Goal: Transaction & Acquisition: Book appointment/travel/reservation

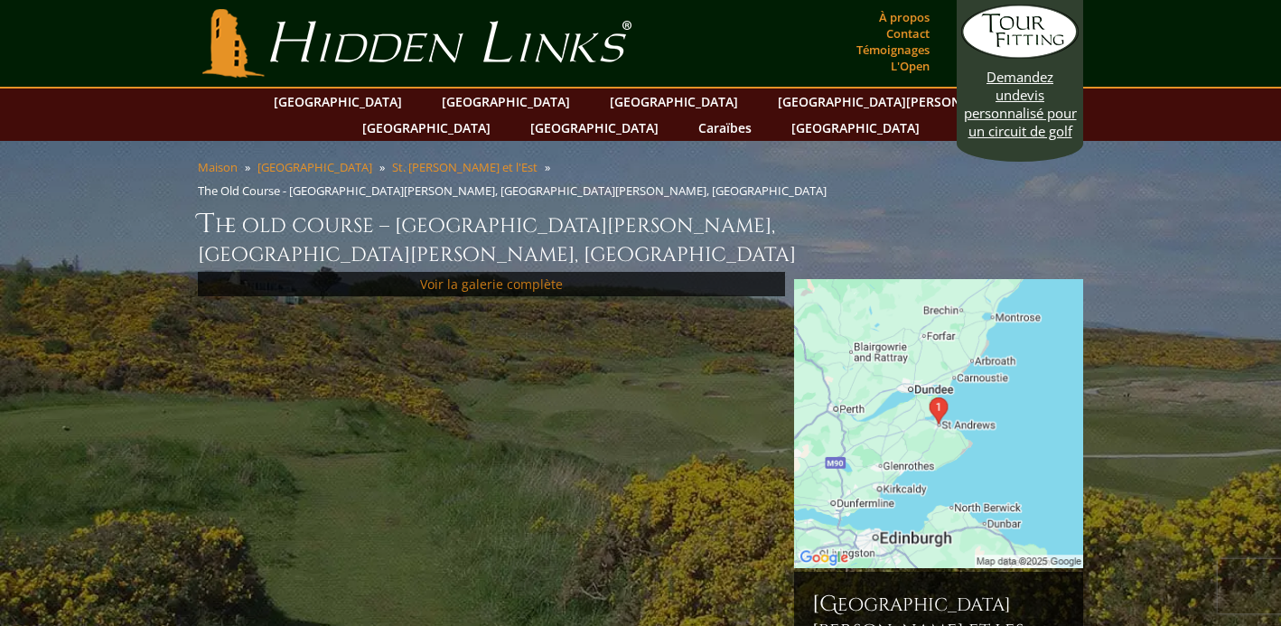
click at [513, 276] on font "Voir la galerie complète" at bounding box center [491, 284] width 143 height 17
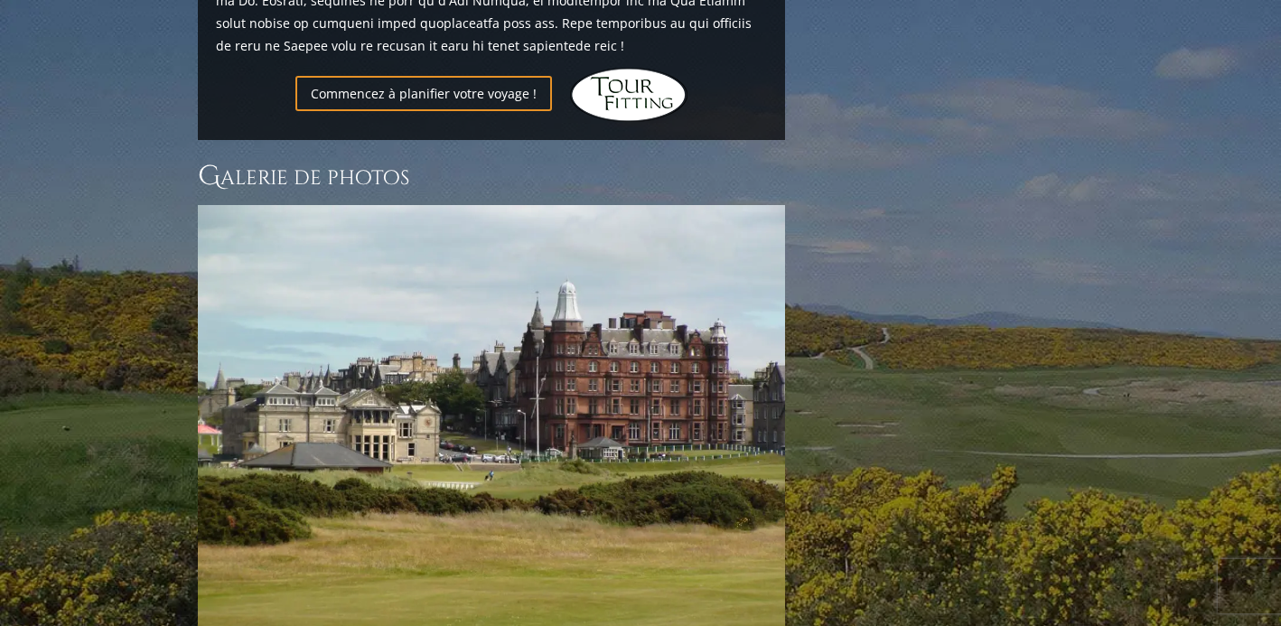
scroll to position [2419, 0]
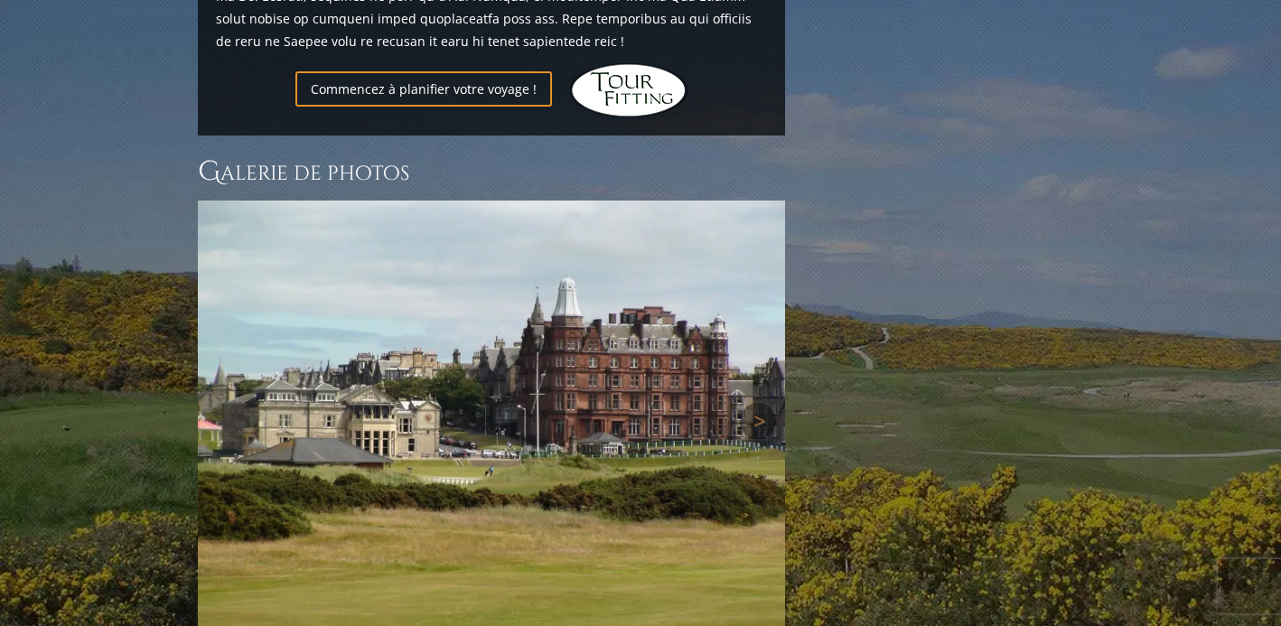
click at [683, 386] on img at bounding box center [491, 421] width 587 height 441
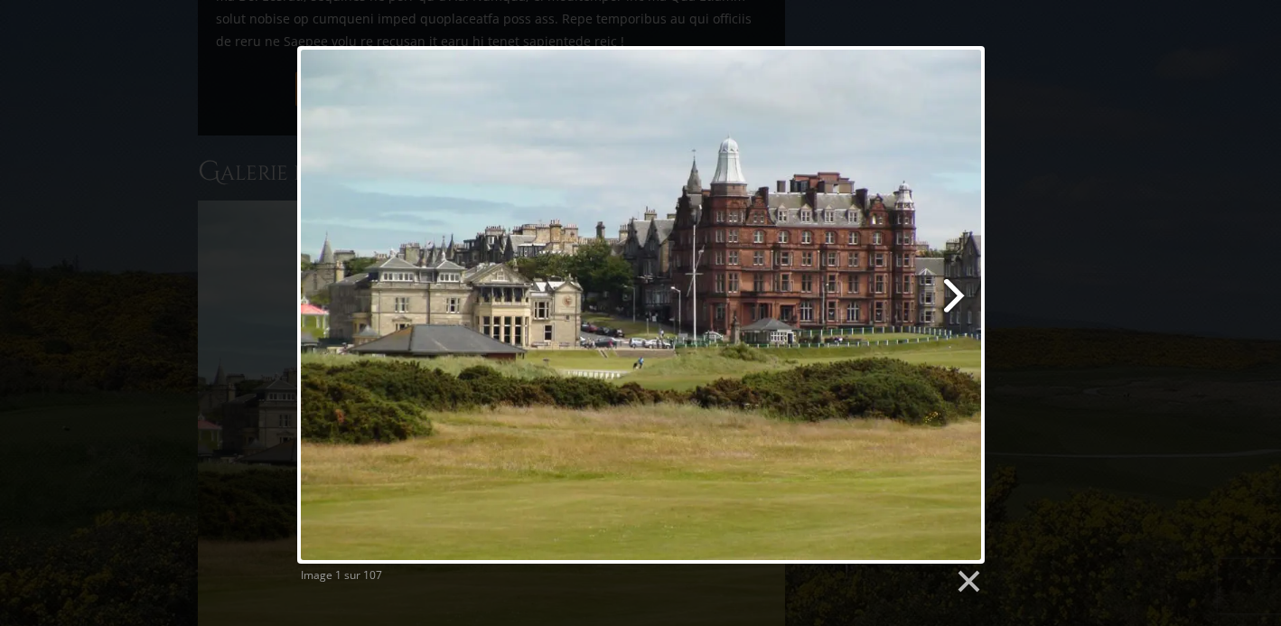
click at [957, 298] on link at bounding box center [764, 305] width 440 height 518
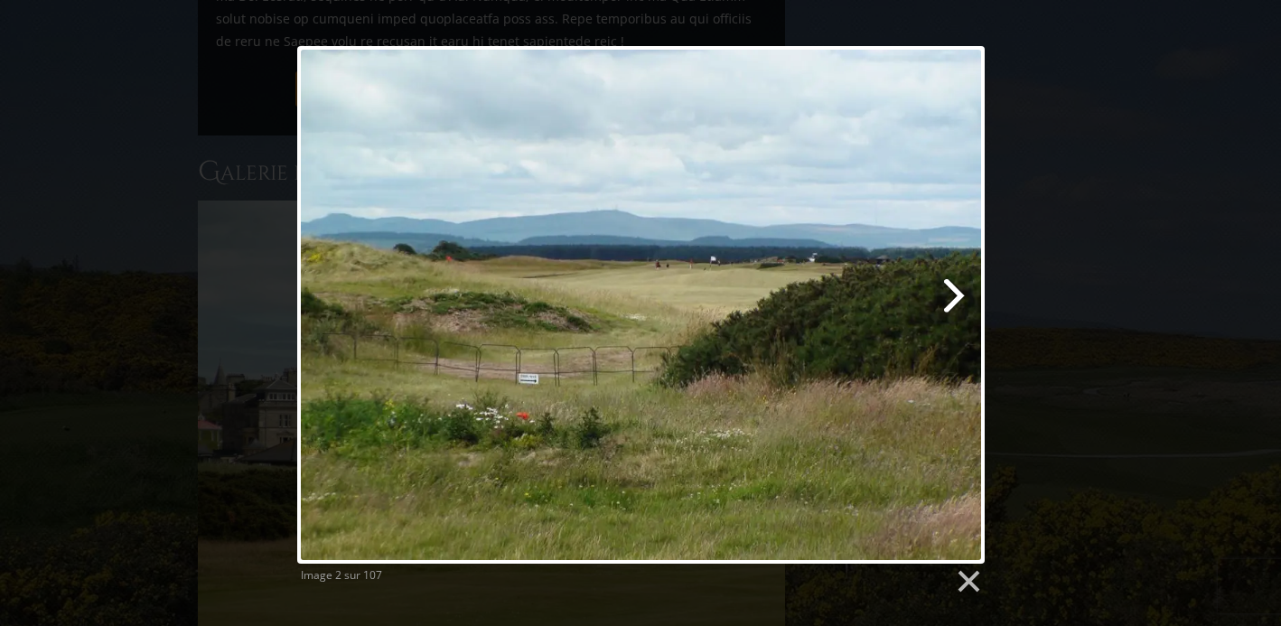
click at [957, 298] on link at bounding box center [764, 305] width 440 height 518
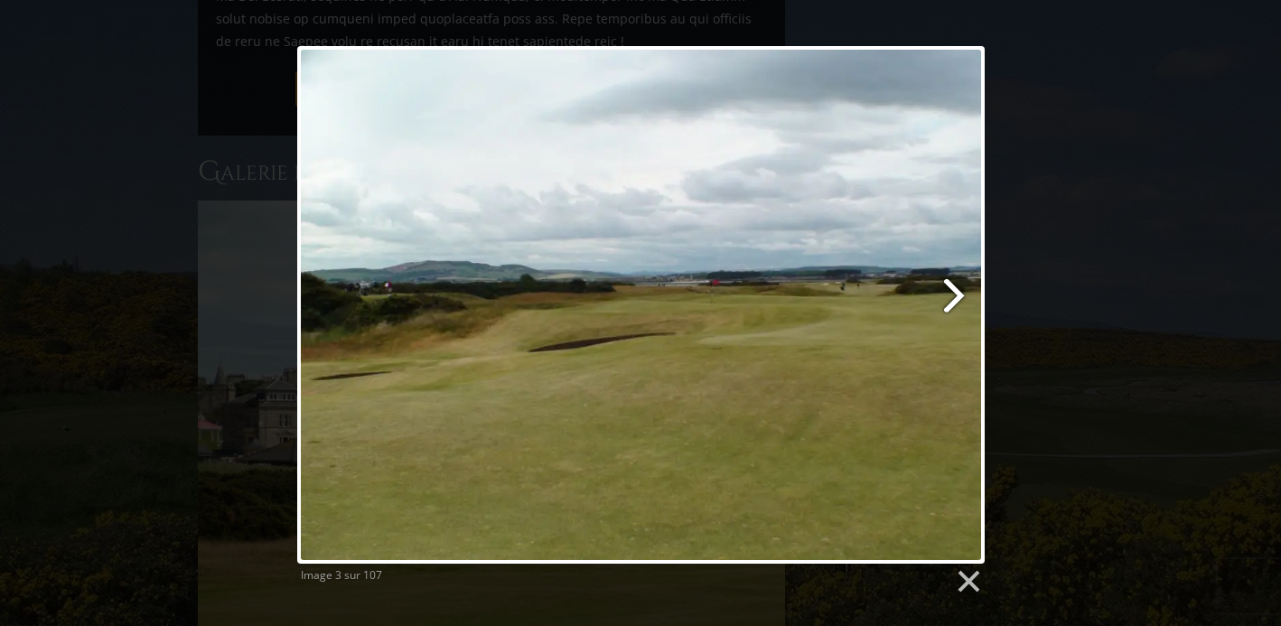
click at [957, 298] on link at bounding box center [764, 305] width 440 height 518
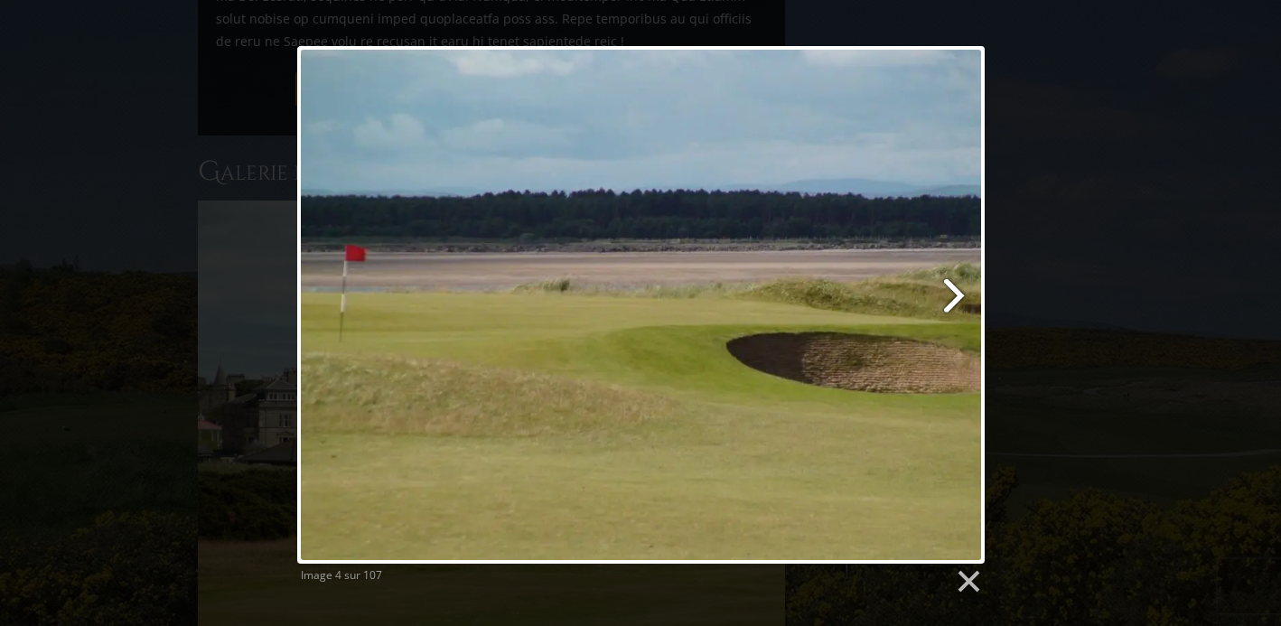
click at [957, 298] on link at bounding box center [764, 305] width 440 height 518
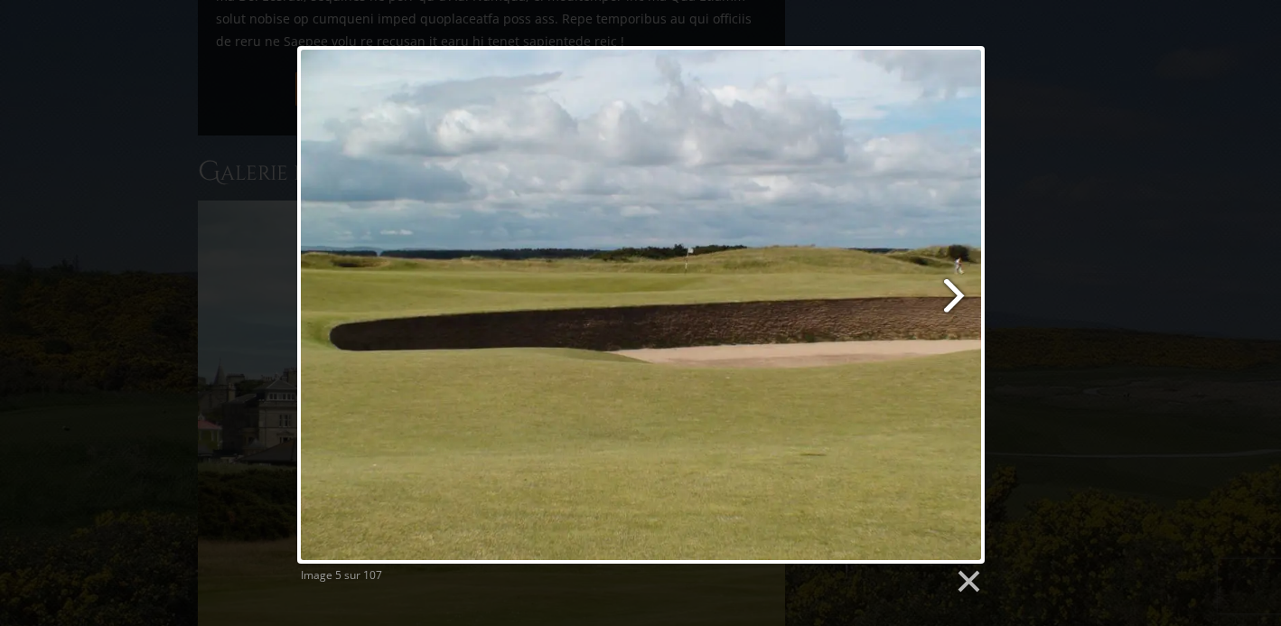
click at [957, 298] on link at bounding box center [764, 305] width 440 height 518
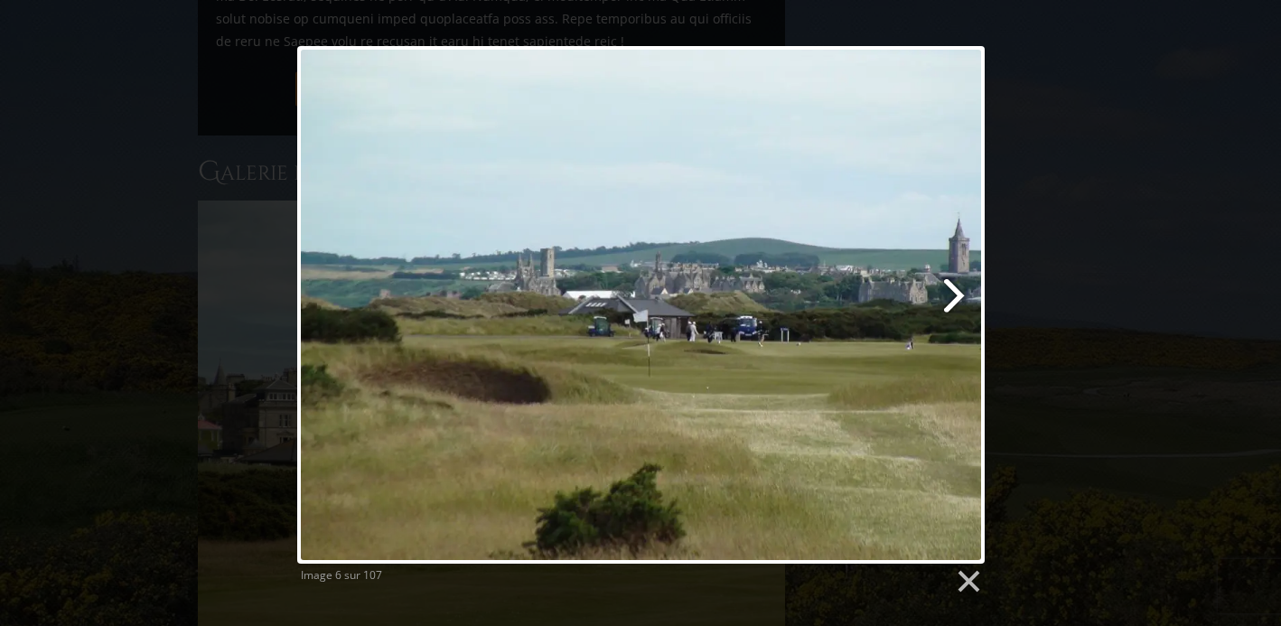
click at [957, 298] on link at bounding box center [764, 305] width 440 height 518
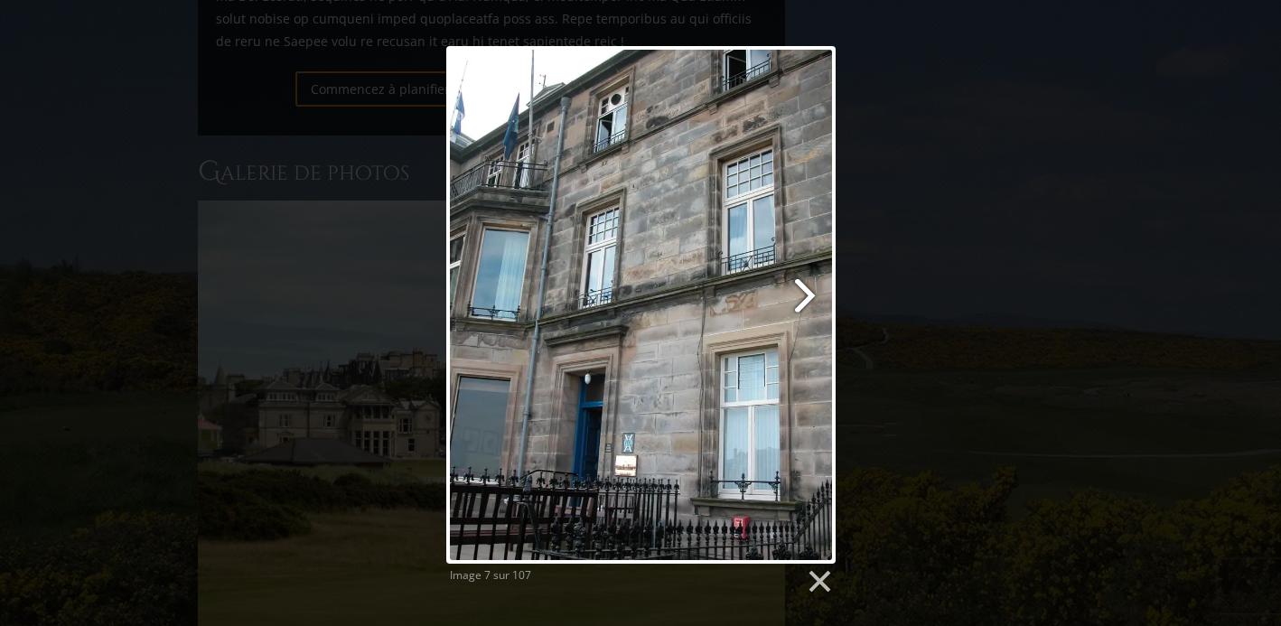
click at [809, 295] on link at bounding box center [710, 305] width 249 height 518
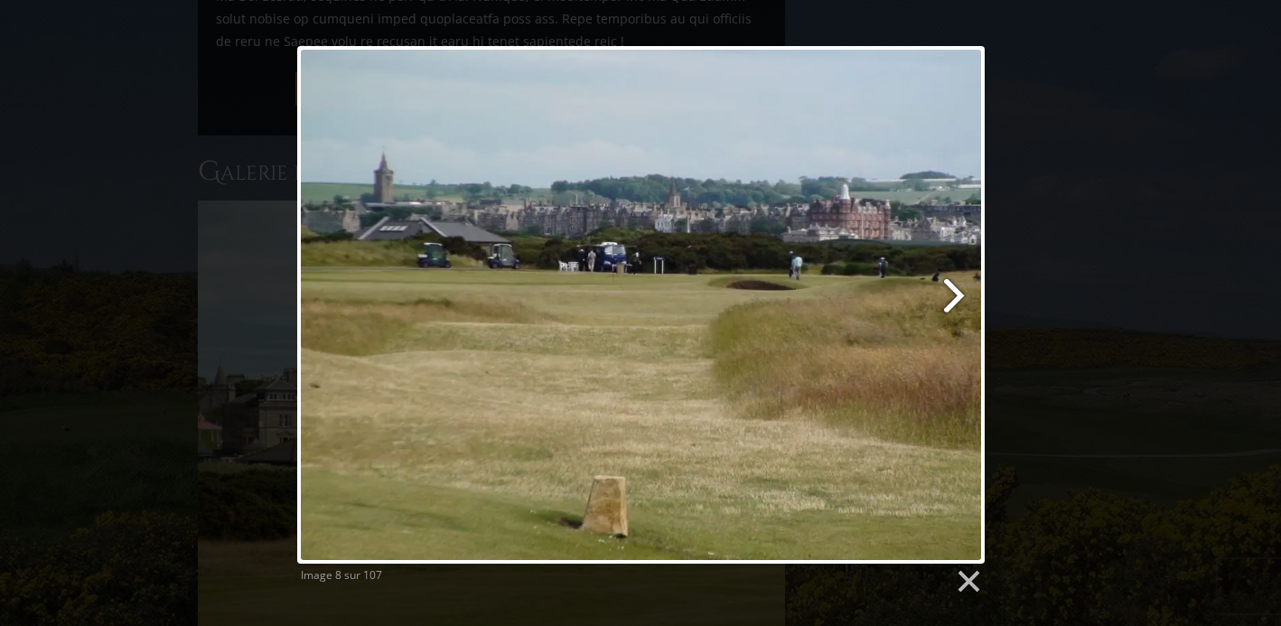
click at [956, 291] on link at bounding box center [764, 305] width 440 height 518
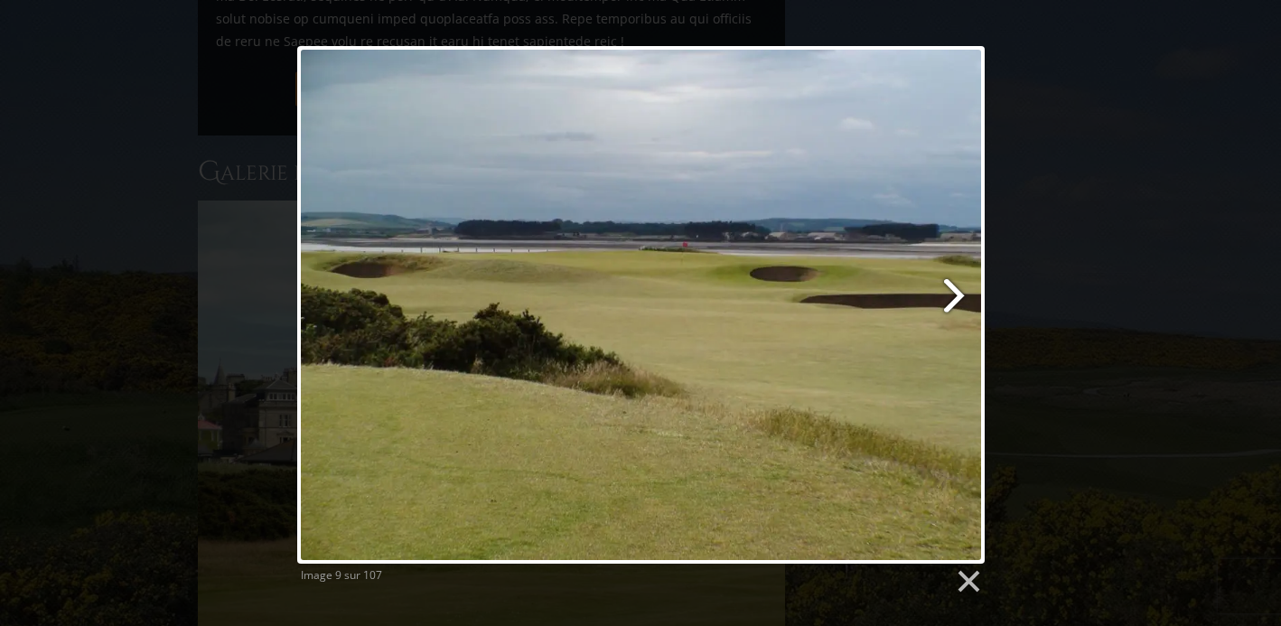
click at [956, 291] on link at bounding box center [764, 305] width 440 height 518
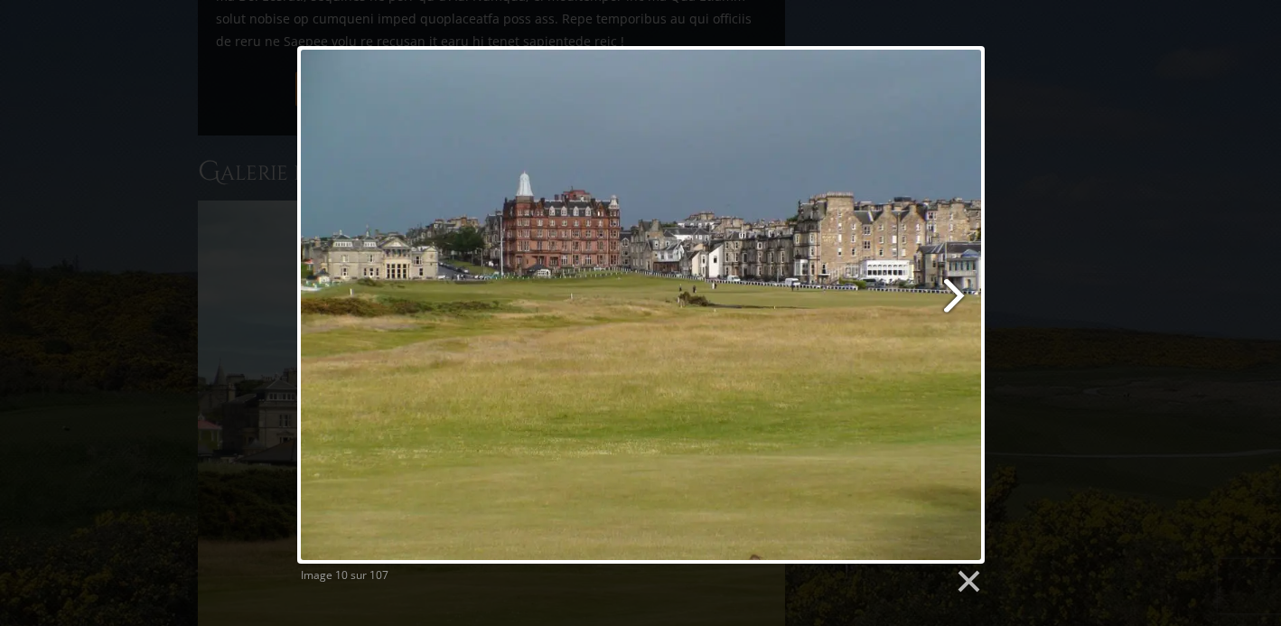
click at [956, 291] on link at bounding box center [764, 305] width 440 height 518
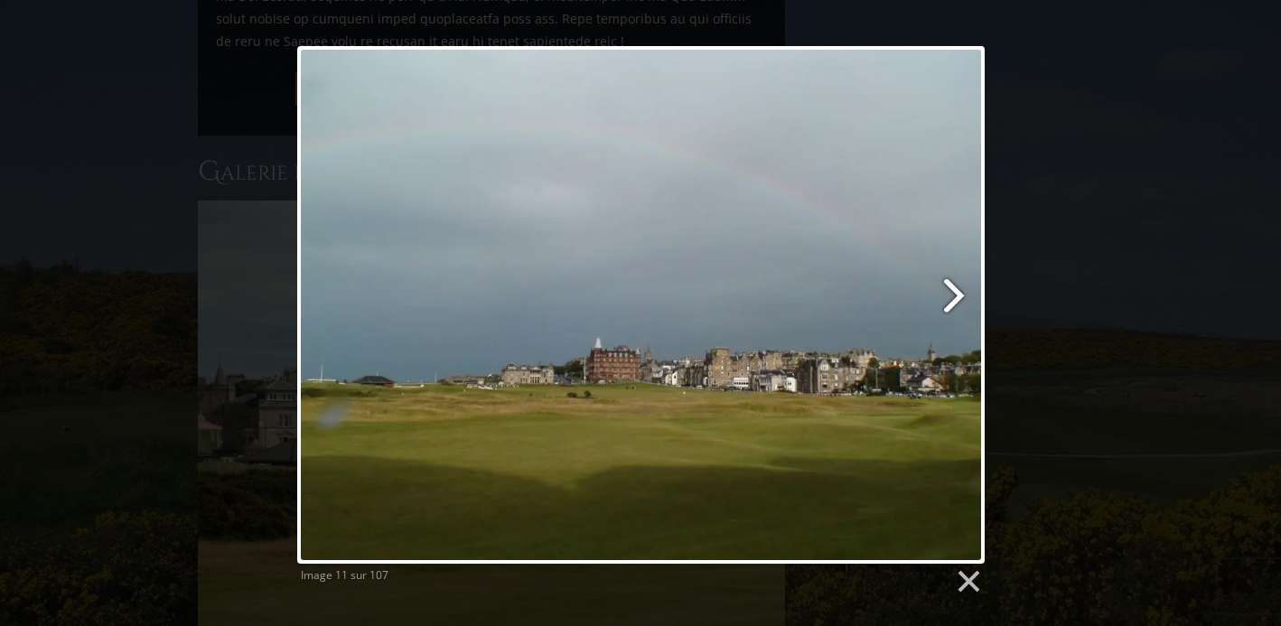
click at [956, 291] on link at bounding box center [764, 305] width 440 height 518
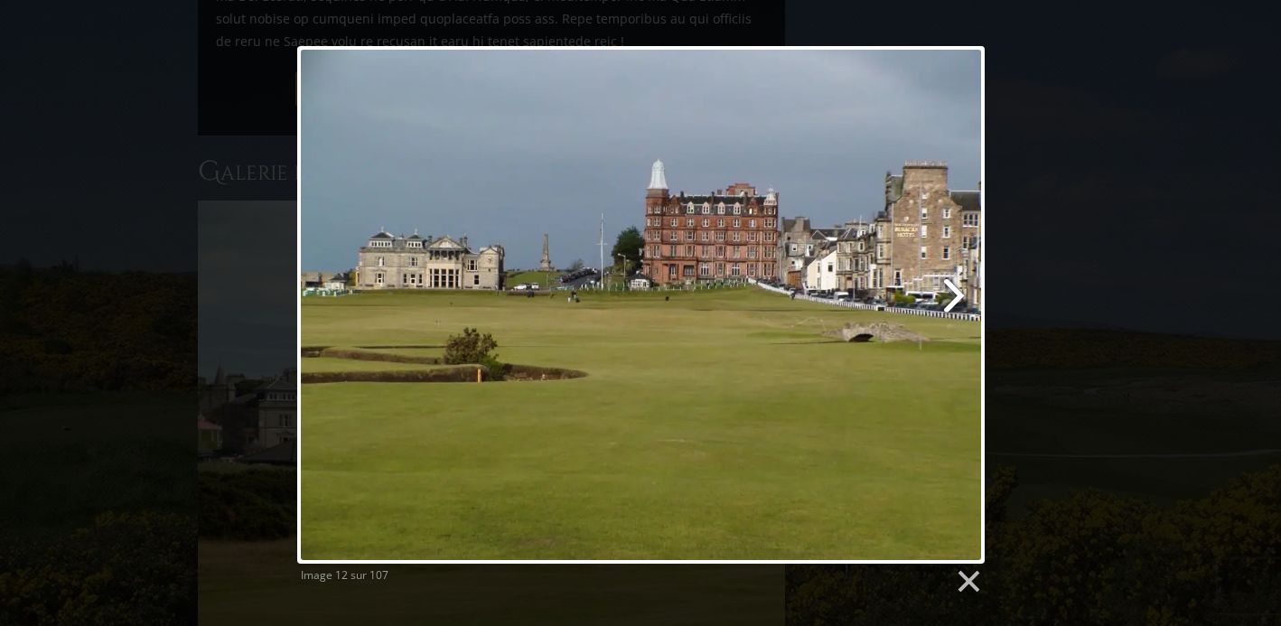
click at [956, 291] on link at bounding box center [764, 305] width 440 height 518
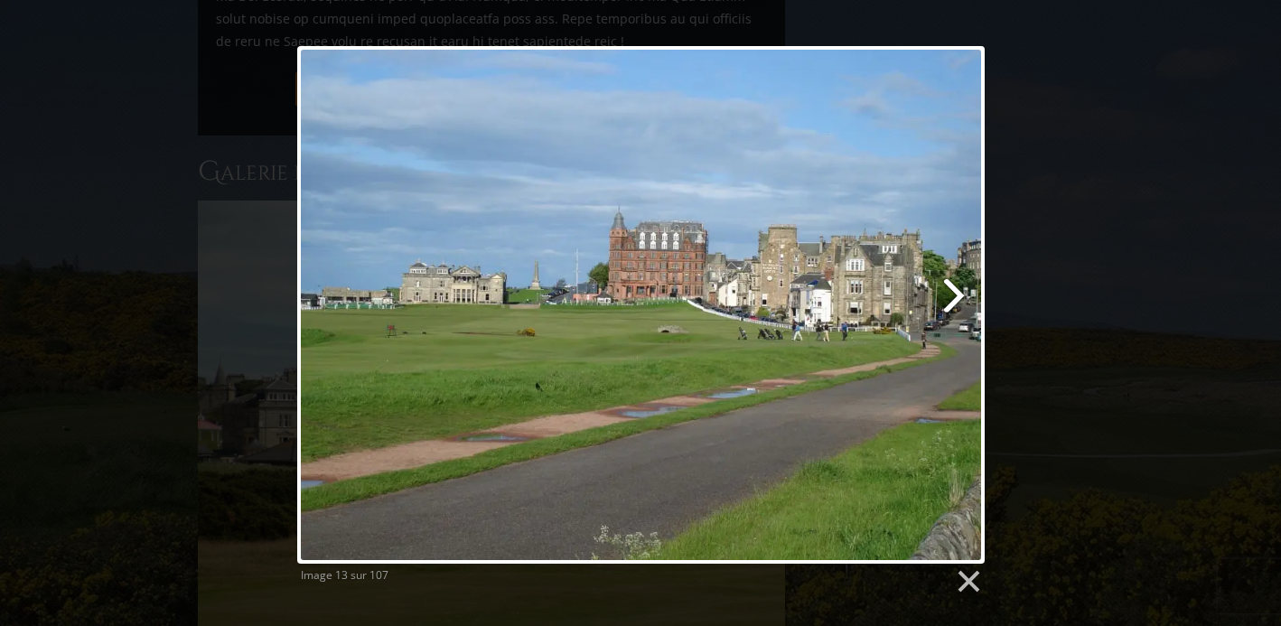
click at [956, 291] on link at bounding box center [764, 305] width 440 height 518
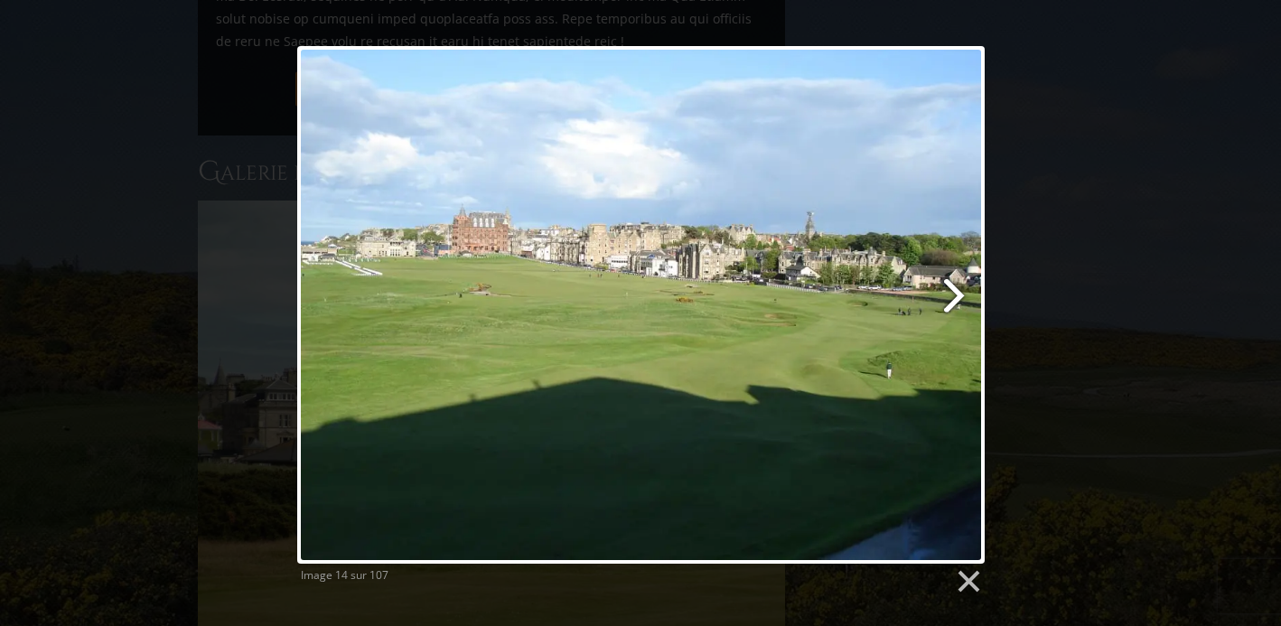
click at [956, 291] on link at bounding box center [764, 305] width 440 height 518
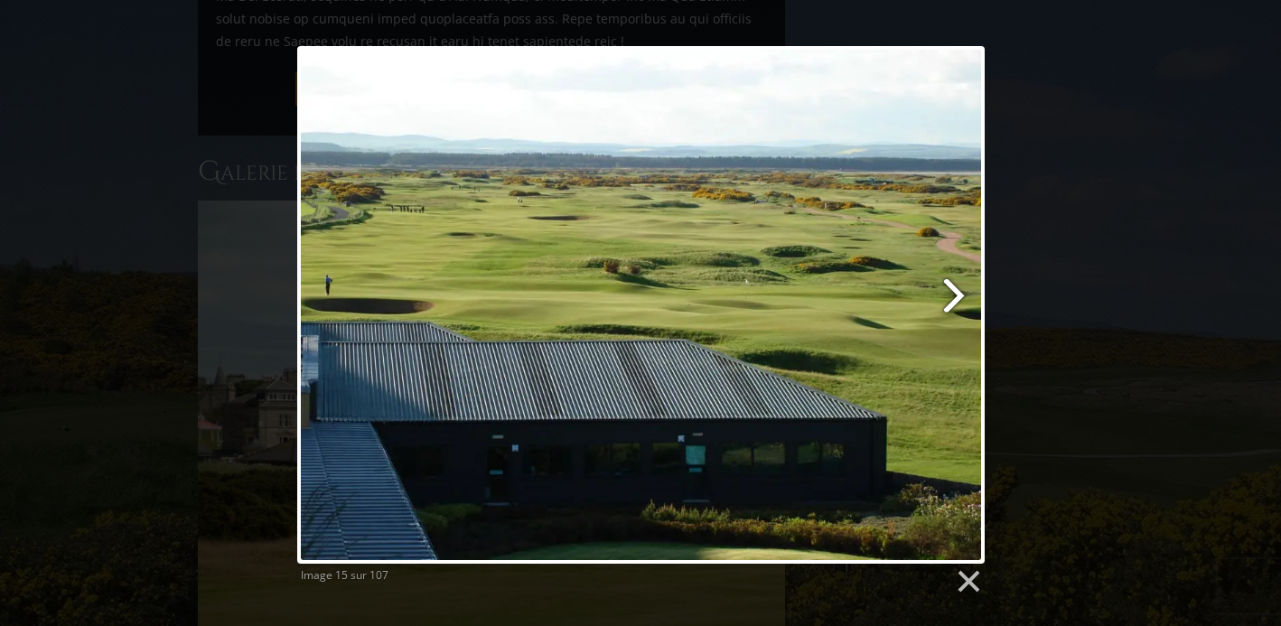
click at [956, 291] on link at bounding box center [764, 305] width 440 height 518
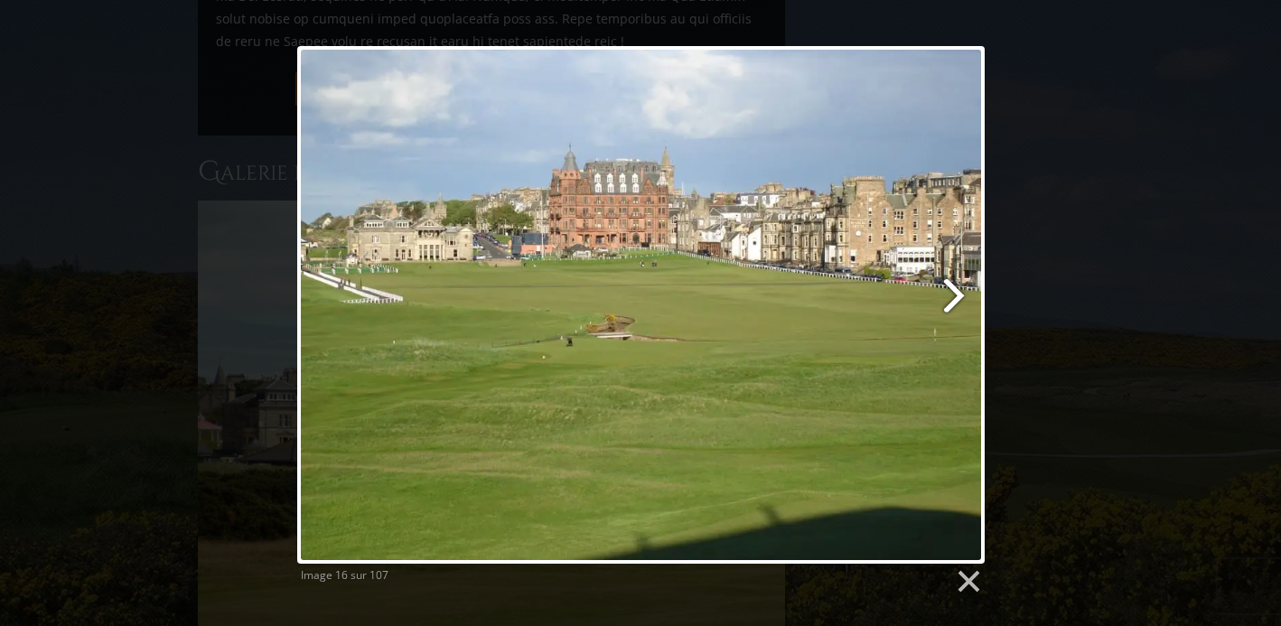
click at [956, 291] on link at bounding box center [764, 305] width 440 height 518
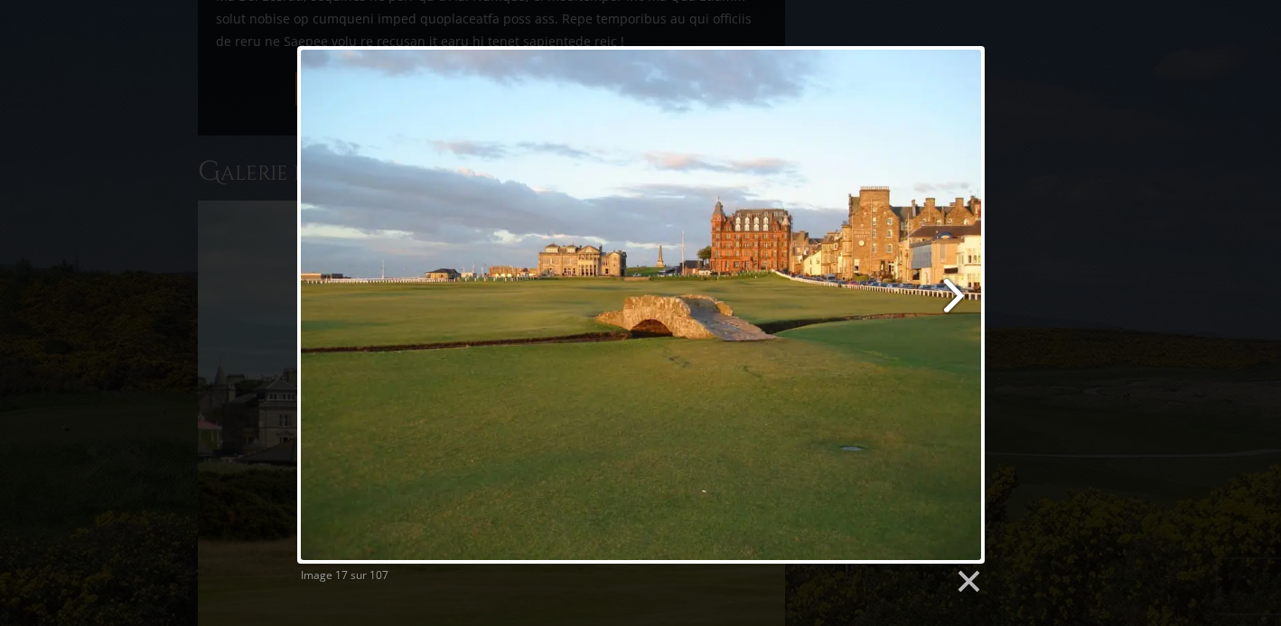
click at [956, 291] on link at bounding box center [764, 305] width 440 height 518
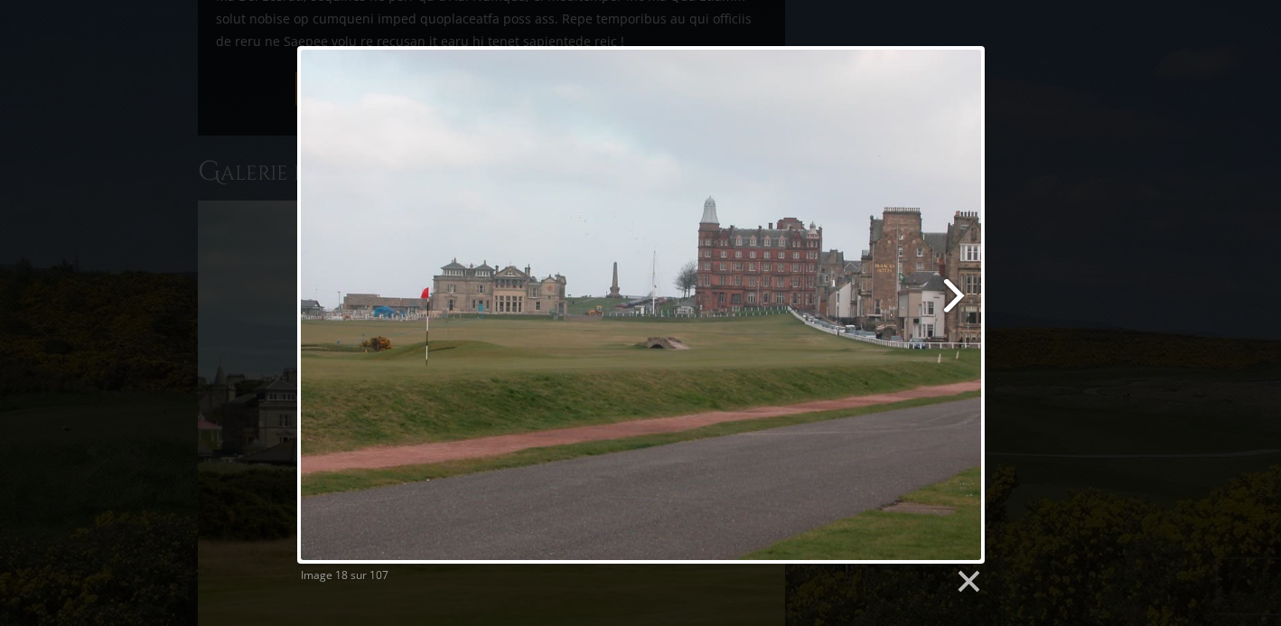
click at [956, 291] on link at bounding box center [764, 305] width 440 height 518
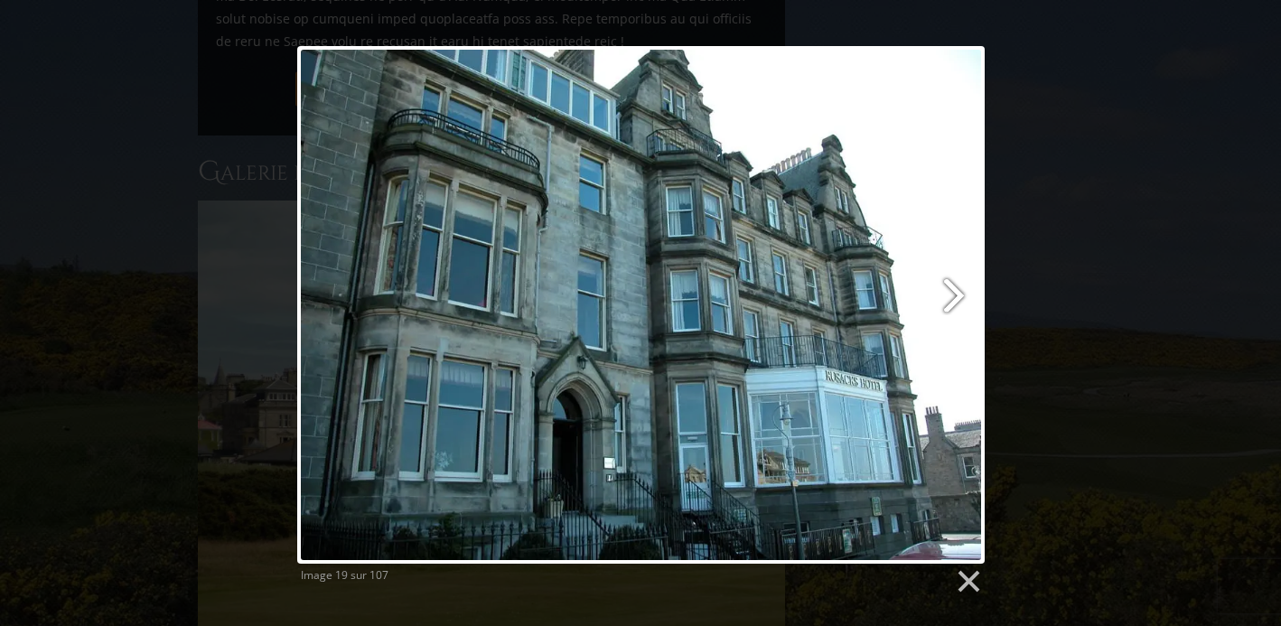
click at [956, 291] on link at bounding box center [764, 305] width 440 height 518
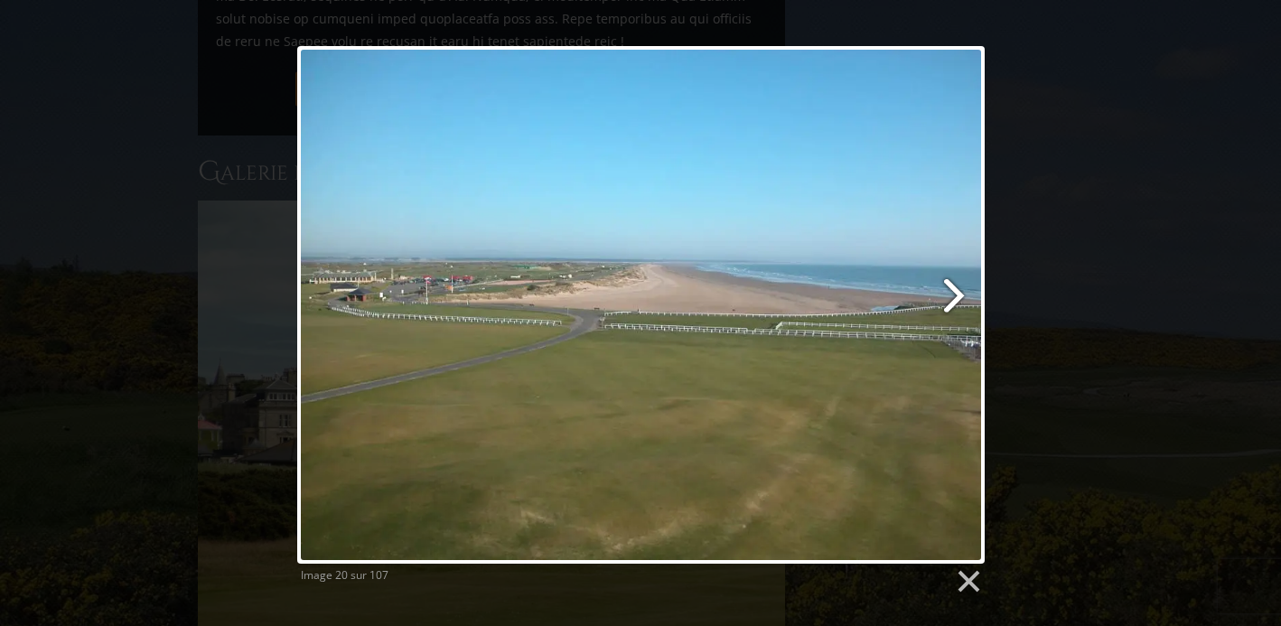
click at [956, 291] on link at bounding box center [764, 305] width 440 height 518
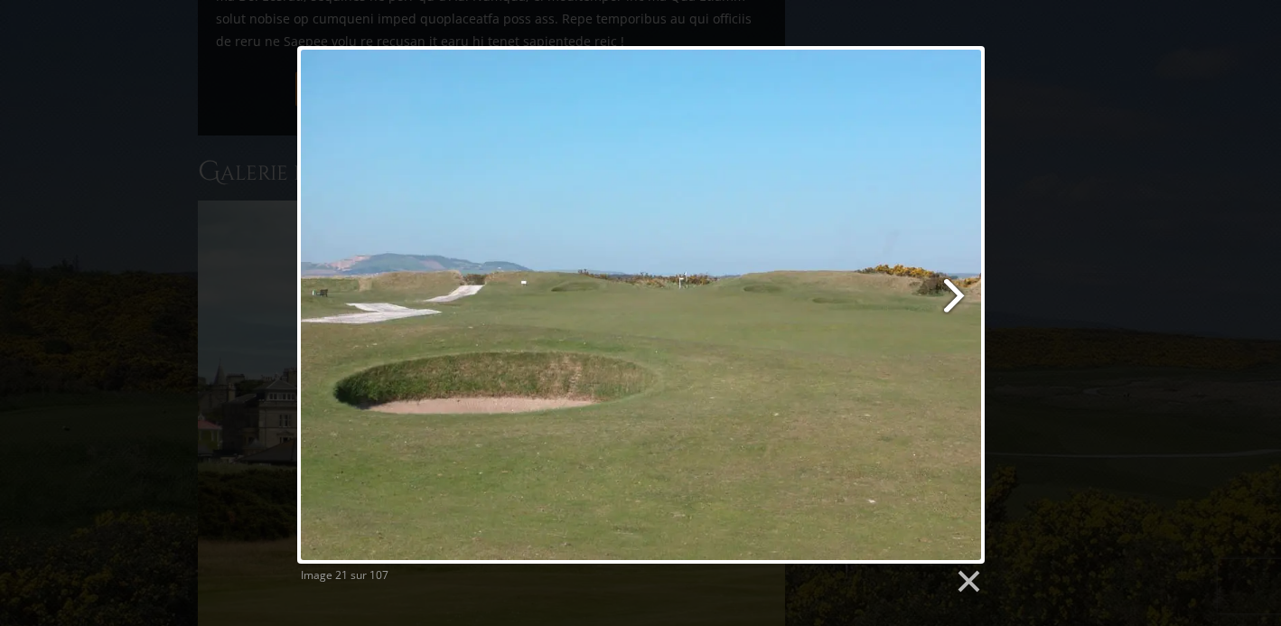
click at [956, 291] on link at bounding box center [764, 305] width 440 height 518
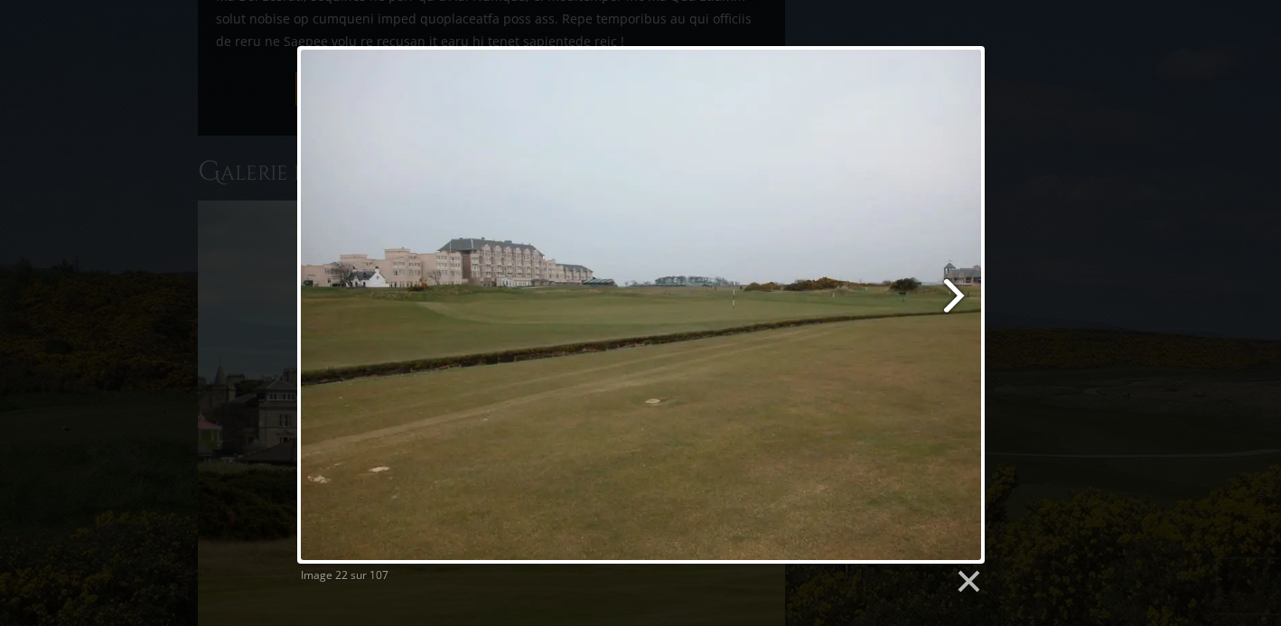
click at [956, 291] on link at bounding box center [764, 305] width 440 height 518
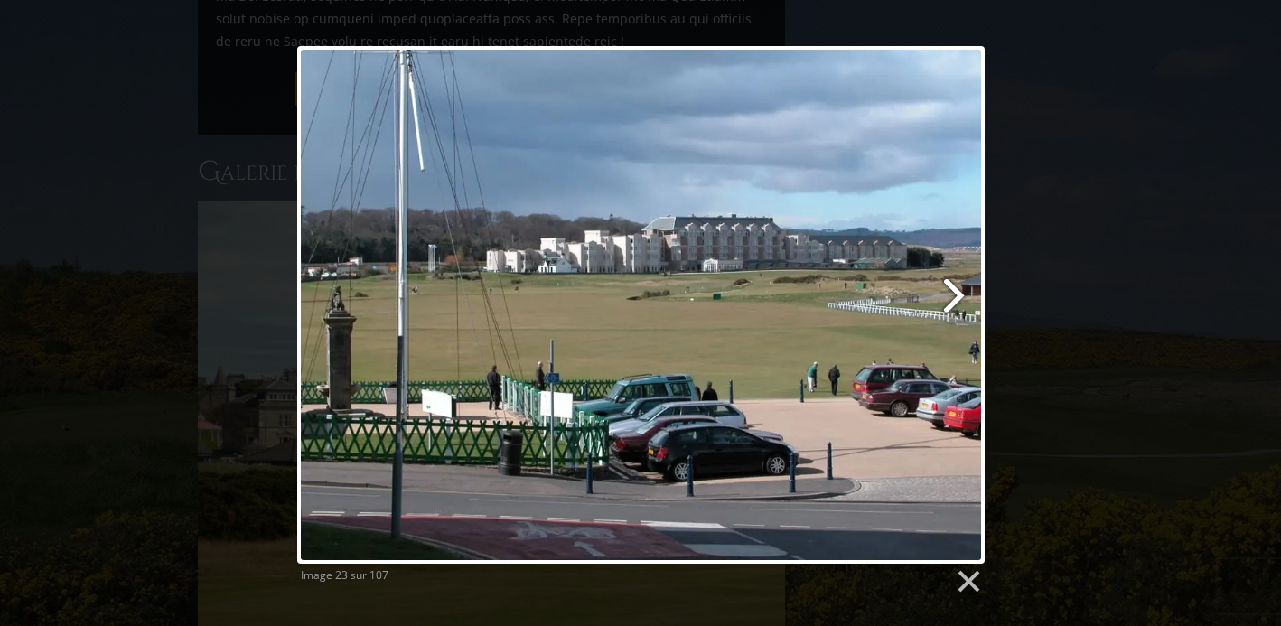
click at [956, 291] on link at bounding box center [764, 305] width 440 height 518
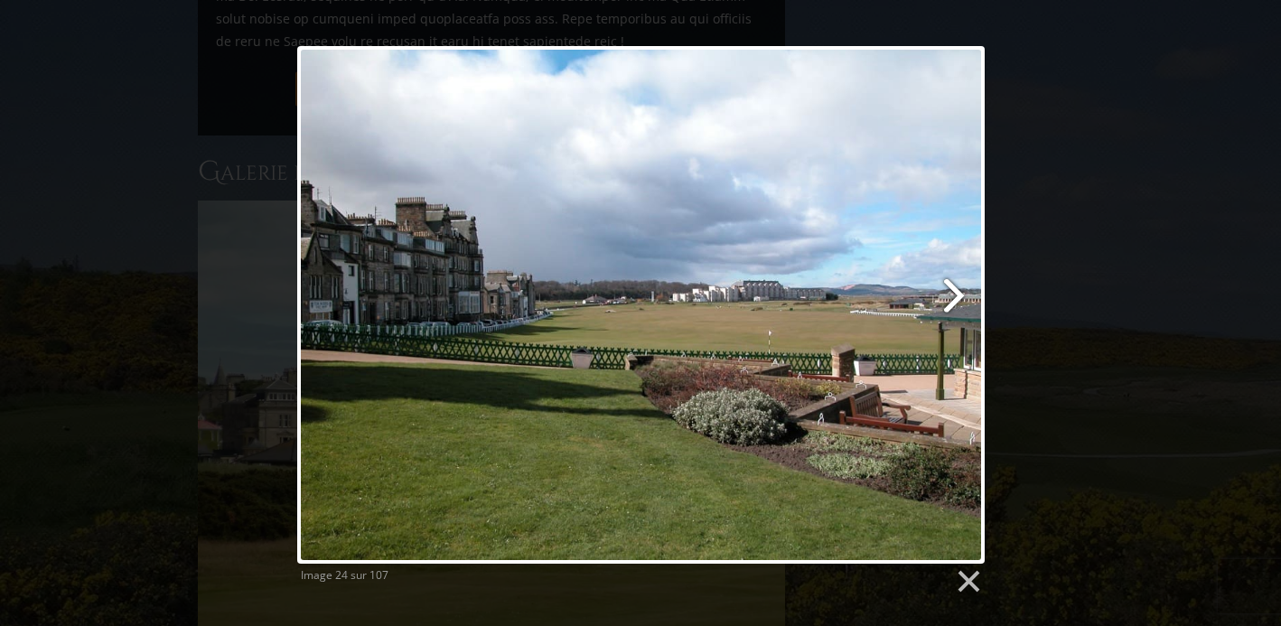
click at [956, 291] on link at bounding box center [764, 305] width 440 height 518
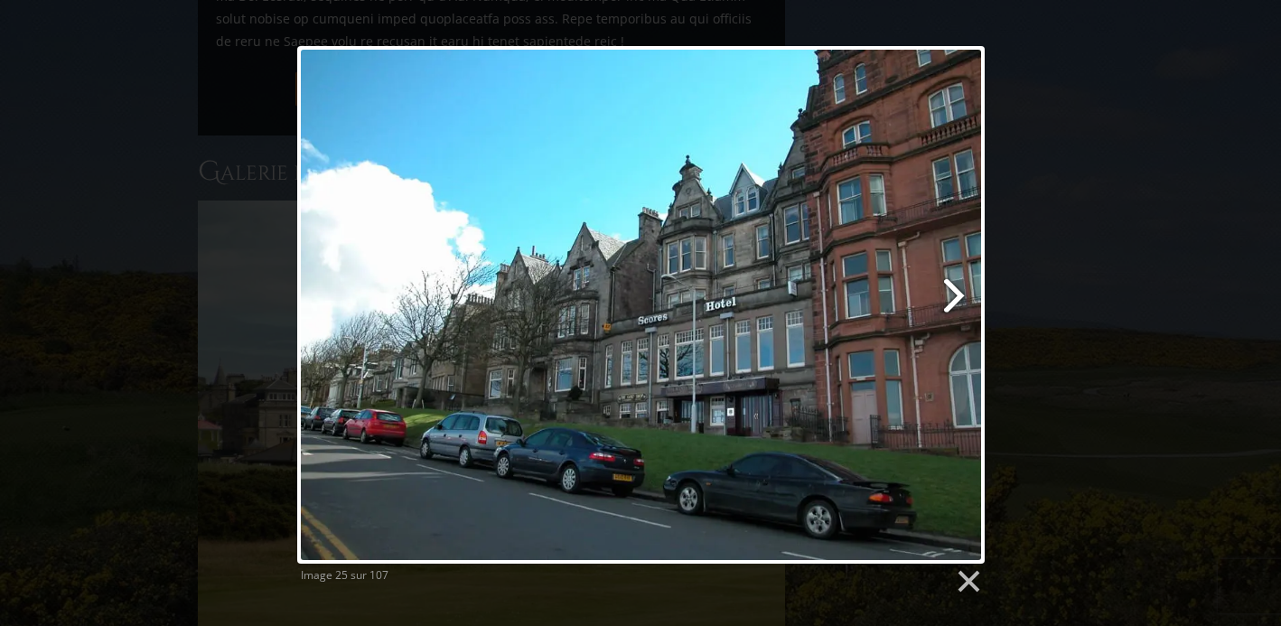
click at [956, 291] on link at bounding box center [764, 305] width 440 height 518
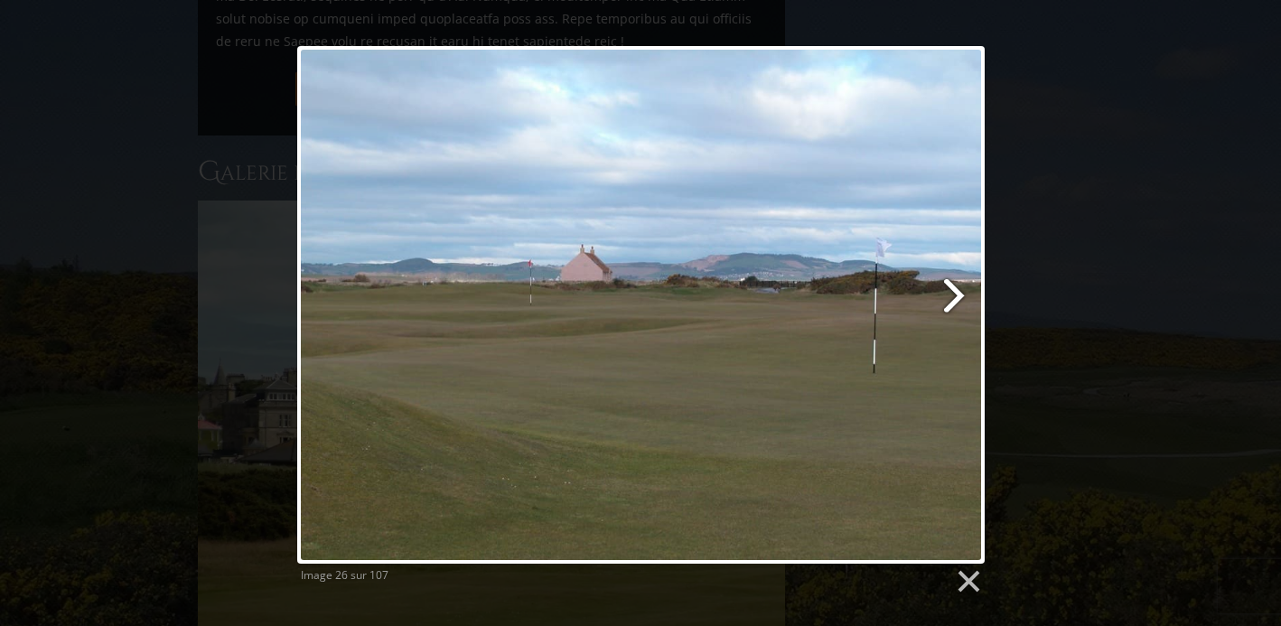
click at [956, 291] on link at bounding box center [764, 305] width 440 height 518
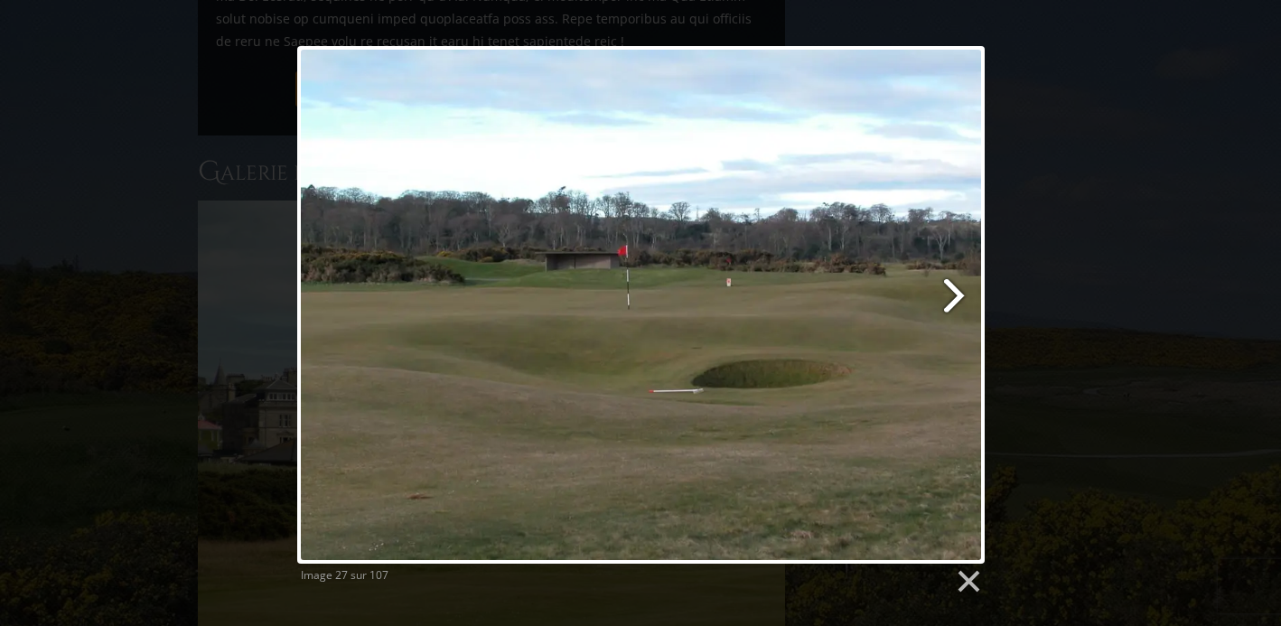
click at [956, 291] on link at bounding box center [764, 305] width 440 height 518
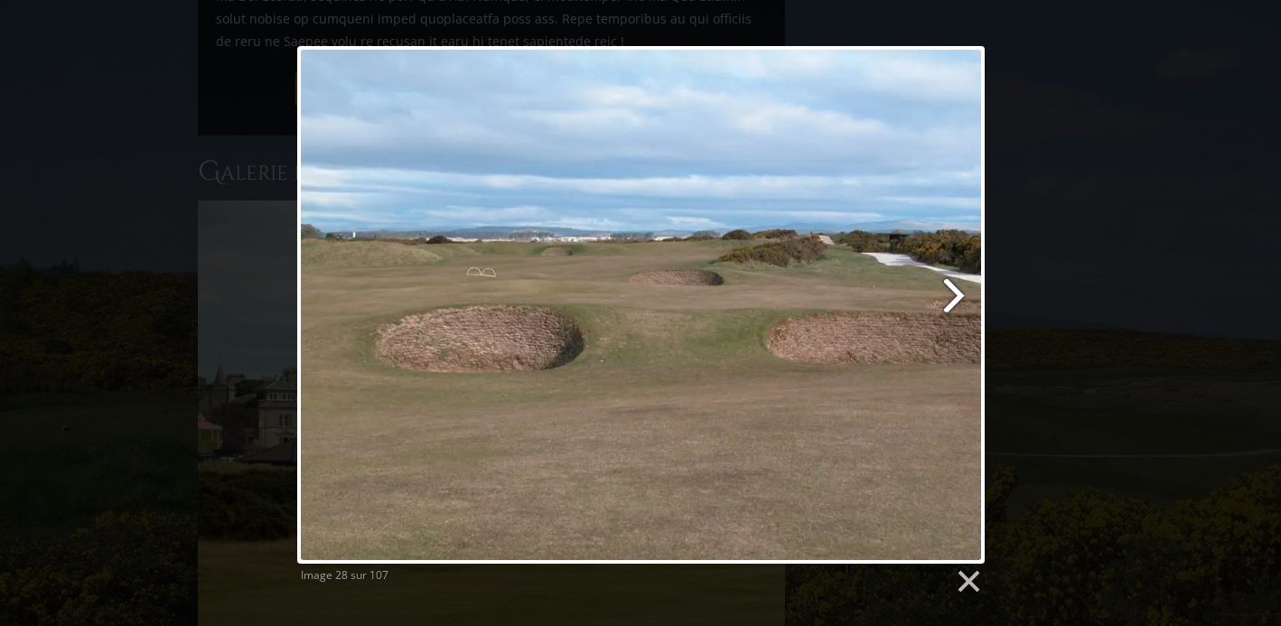
click at [956, 291] on link at bounding box center [764, 305] width 440 height 518
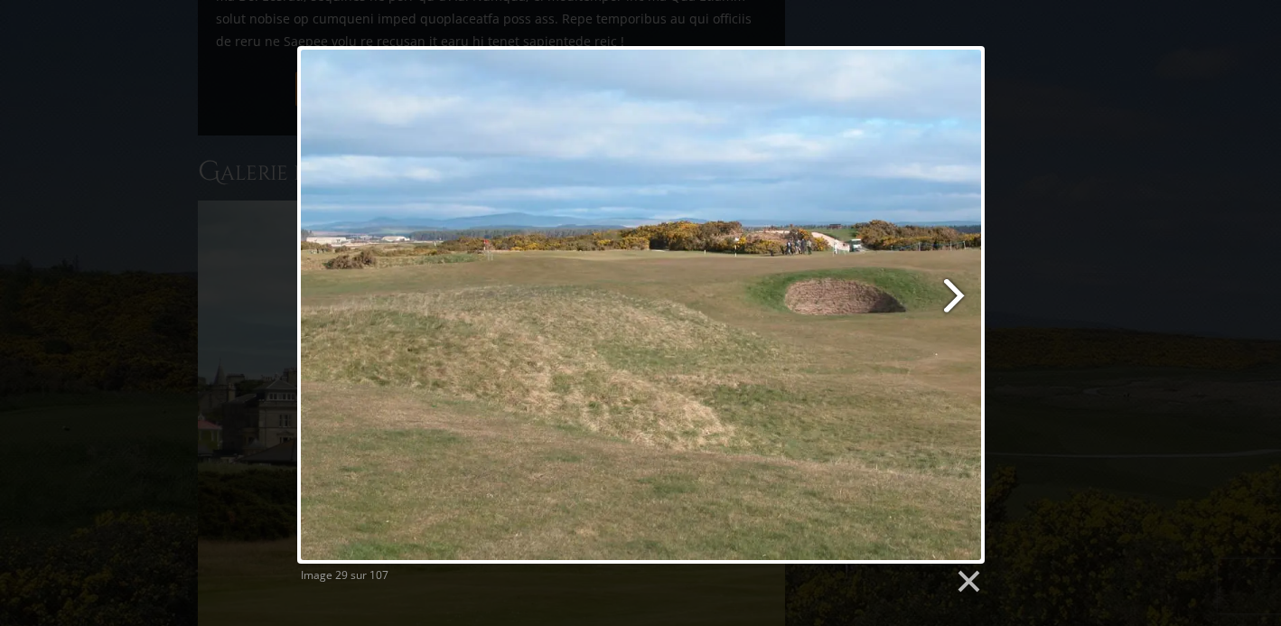
click at [956, 291] on link at bounding box center [764, 305] width 440 height 518
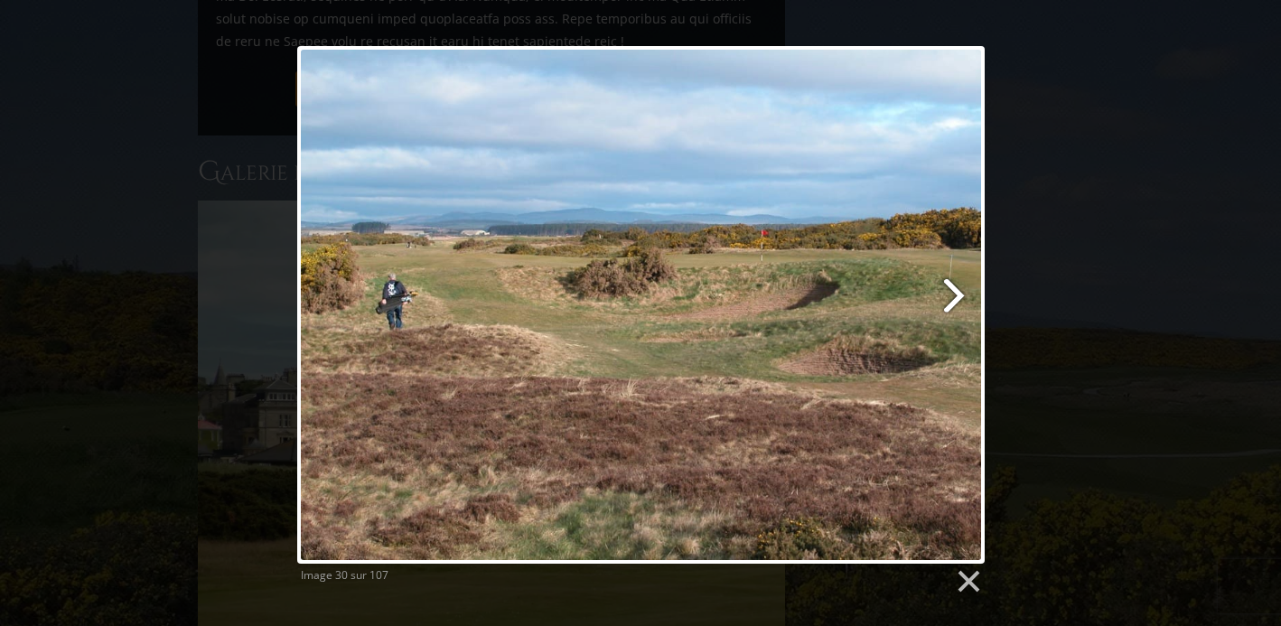
click at [956, 291] on link at bounding box center [764, 305] width 440 height 518
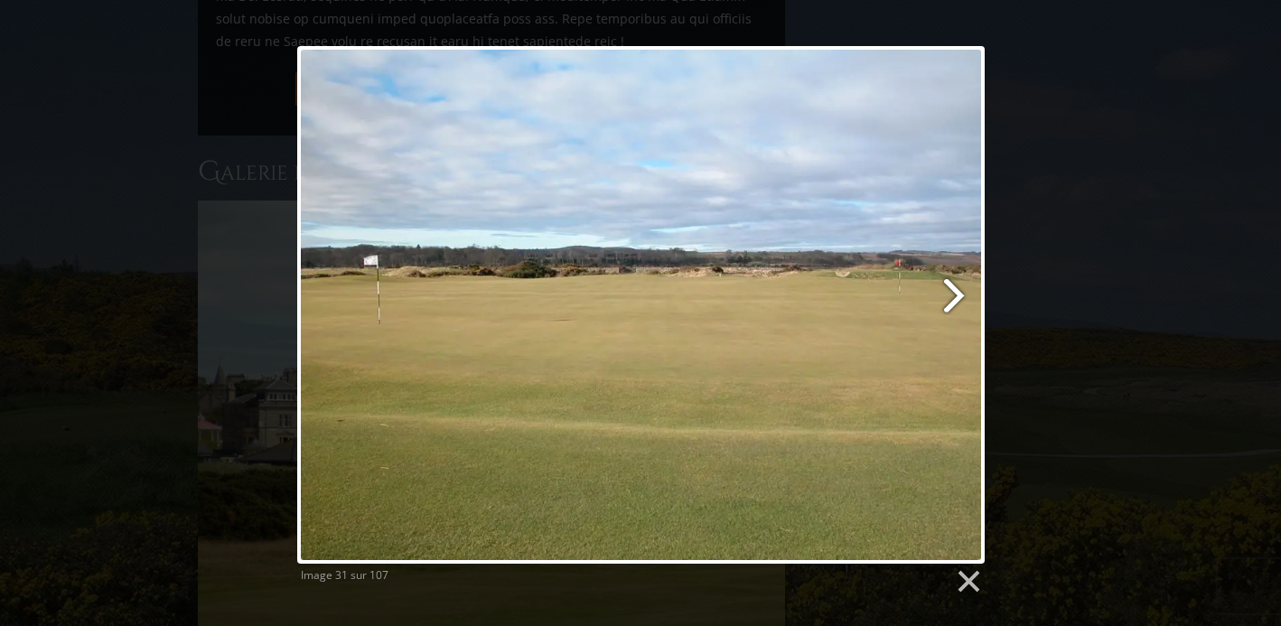
click at [956, 291] on link at bounding box center [764, 305] width 440 height 518
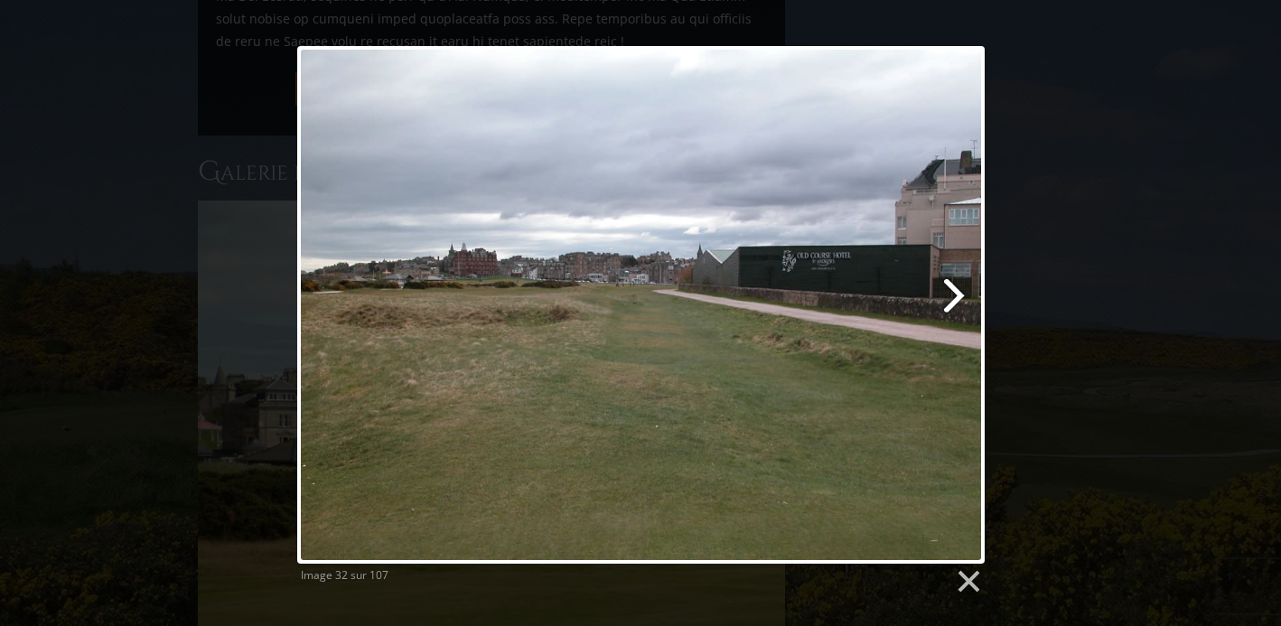
click at [956, 291] on link at bounding box center [764, 305] width 440 height 518
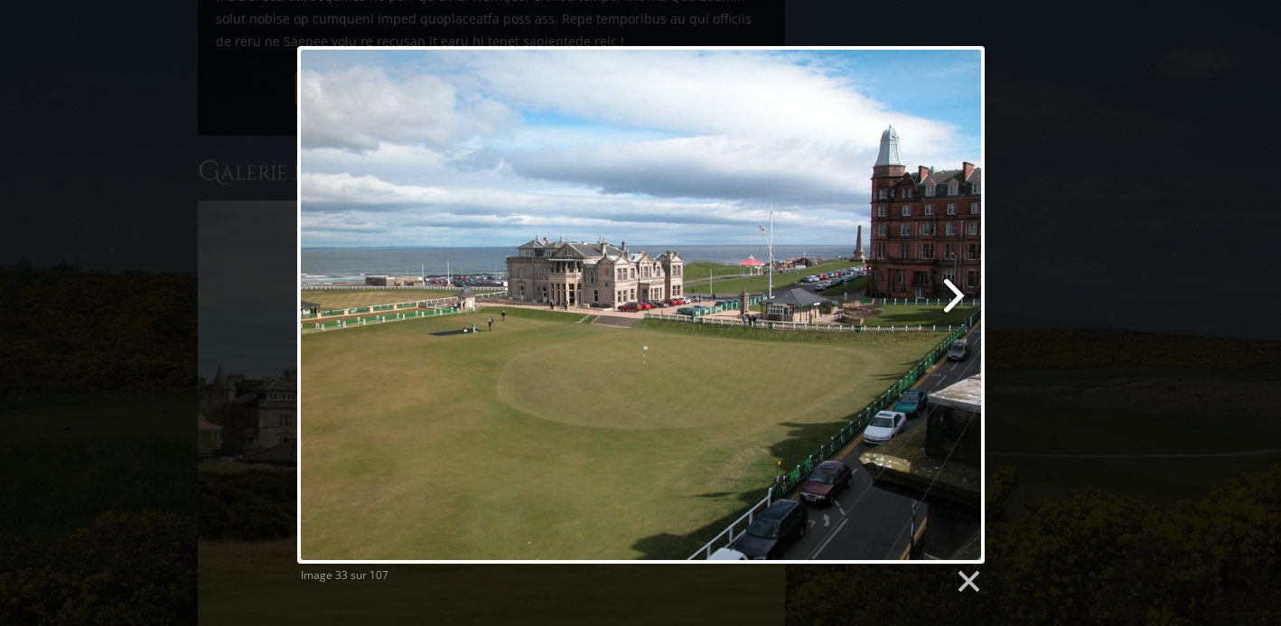
click at [956, 291] on link at bounding box center [764, 305] width 440 height 518
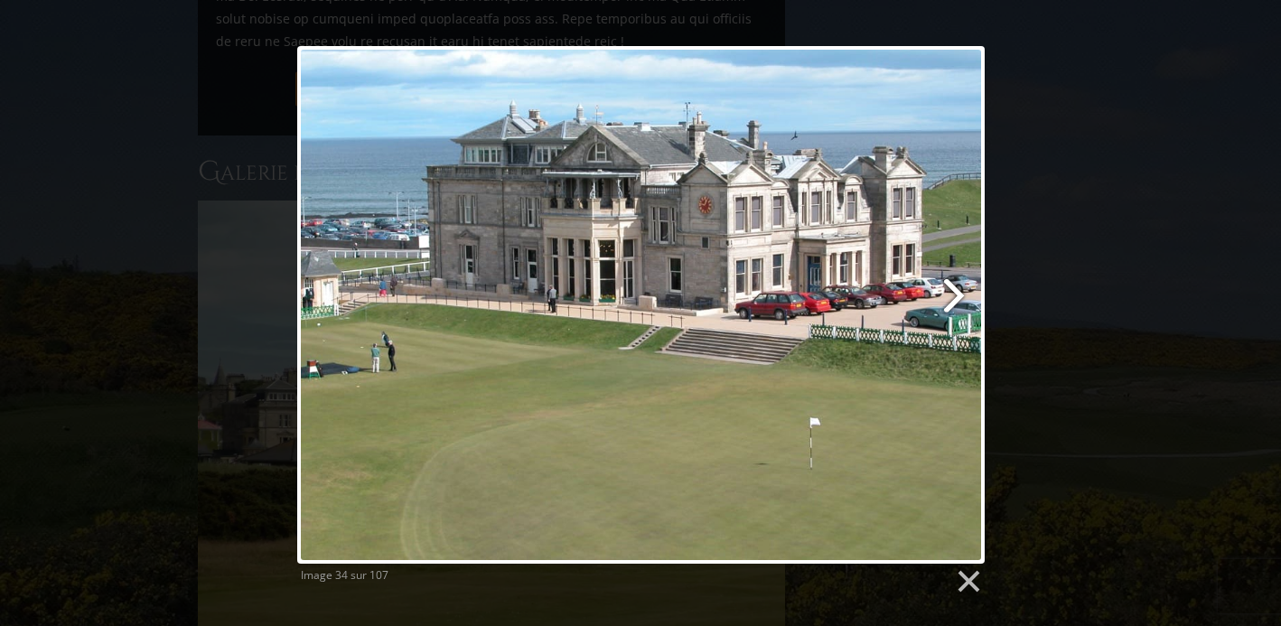
click at [956, 291] on link at bounding box center [764, 305] width 440 height 518
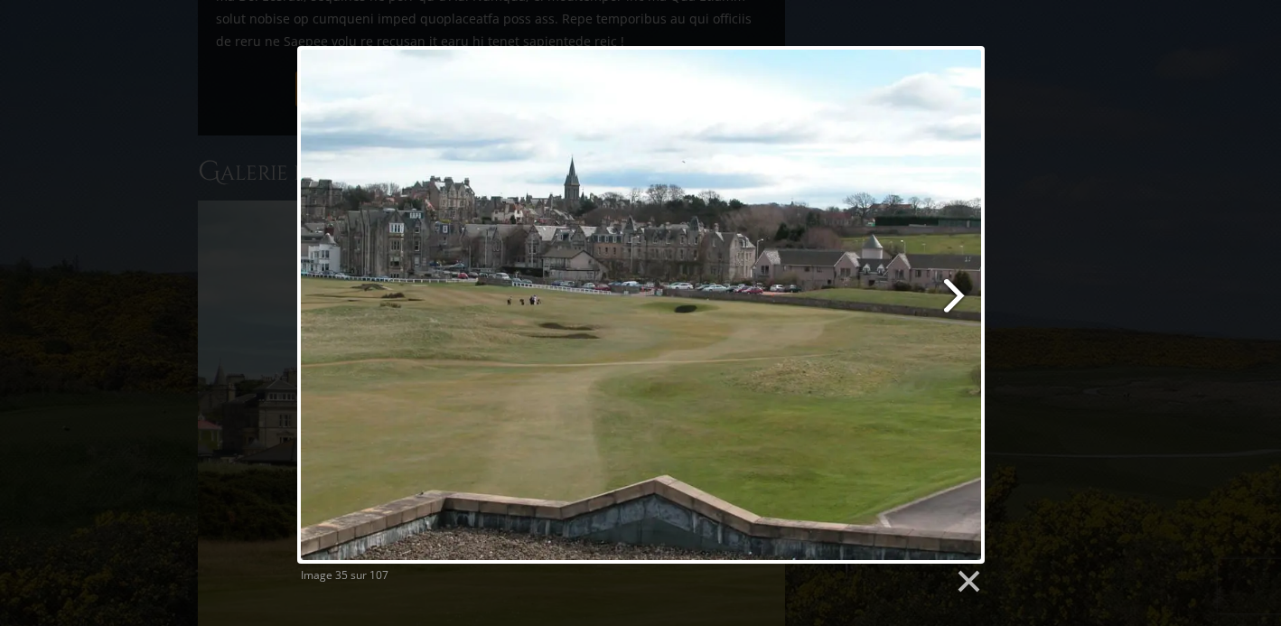
click at [956, 291] on link at bounding box center [764, 305] width 440 height 518
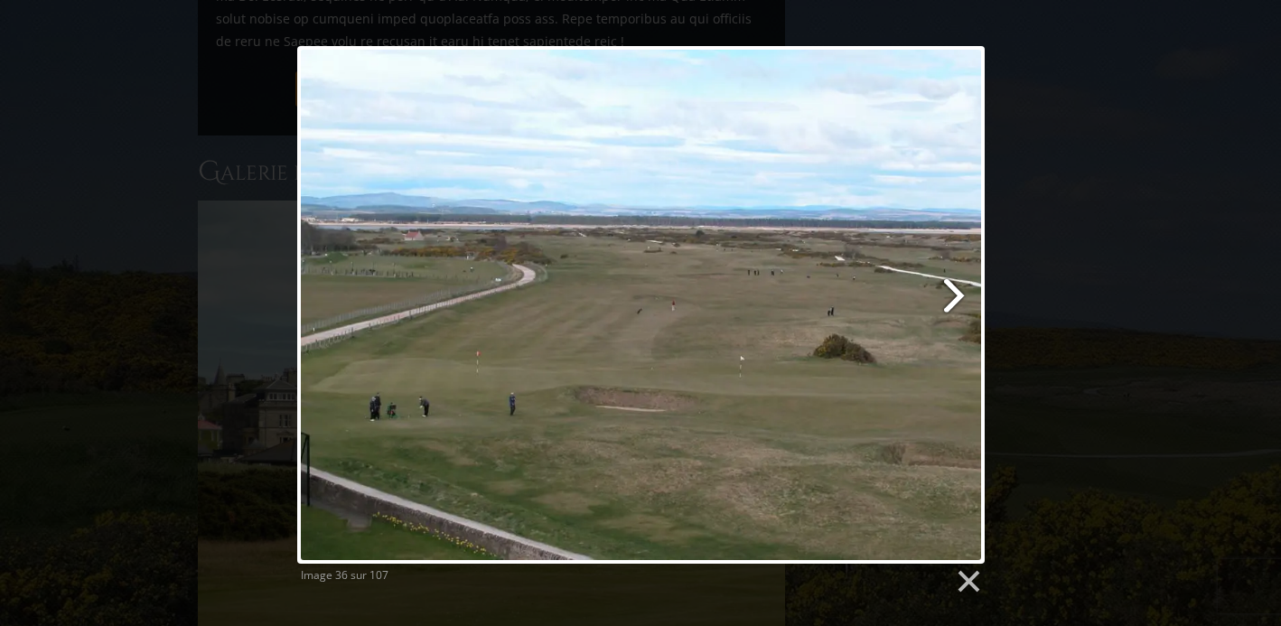
click at [956, 291] on link at bounding box center [764, 305] width 440 height 518
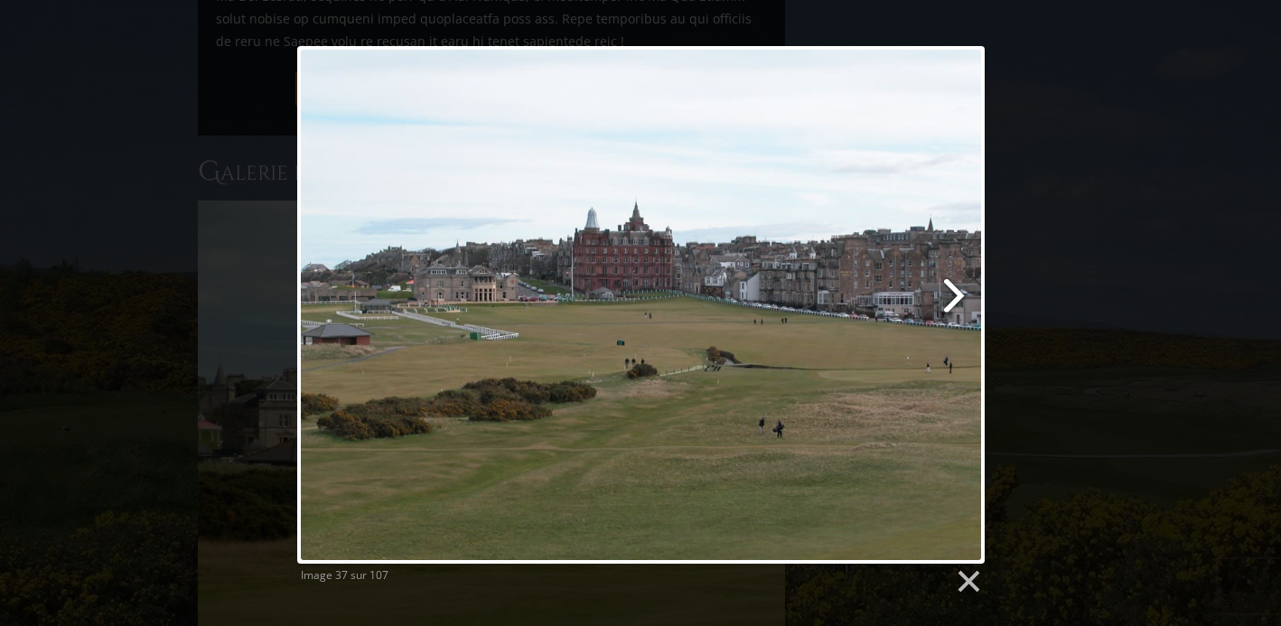
click at [956, 291] on link at bounding box center [764, 305] width 440 height 518
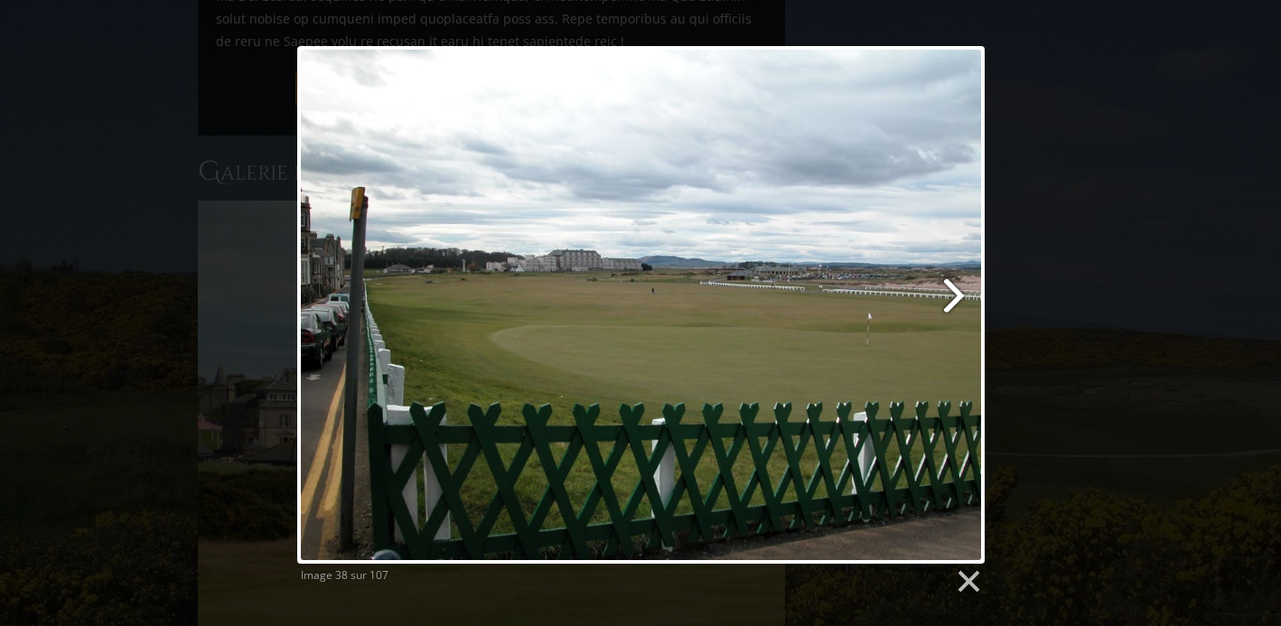
click at [956, 291] on link at bounding box center [764, 305] width 440 height 518
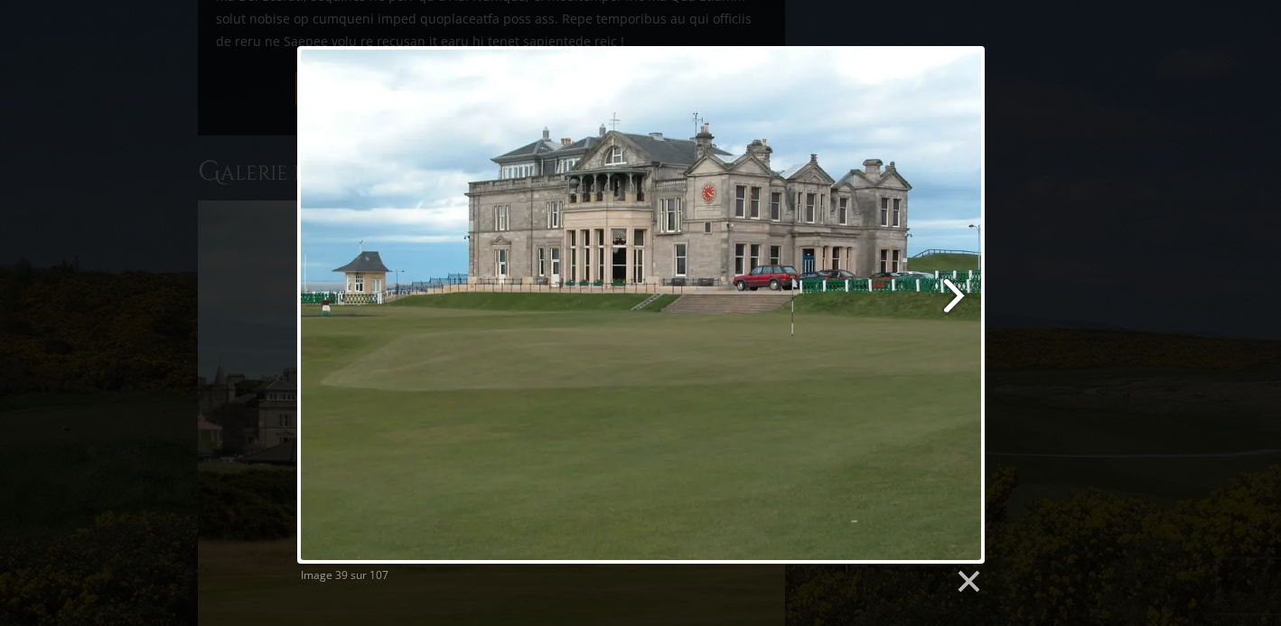
click at [956, 291] on link at bounding box center [764, 305] width 440 height 518
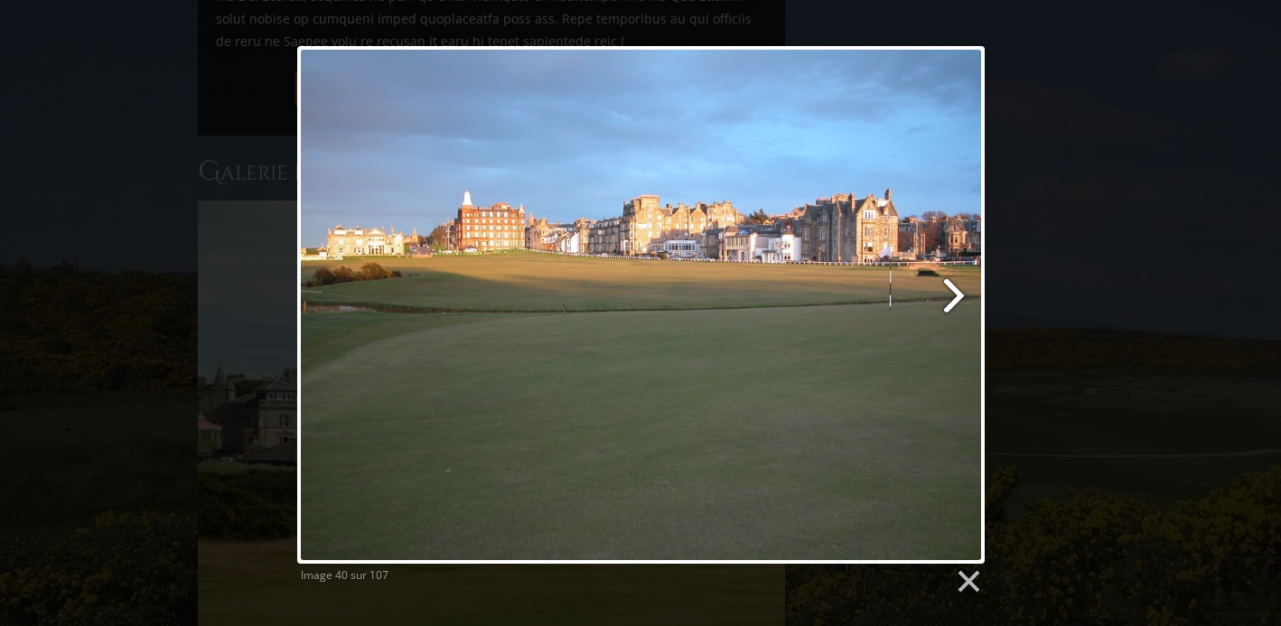
click at [956, 291] on link at bounding box center [764, 305] width 440 height 518
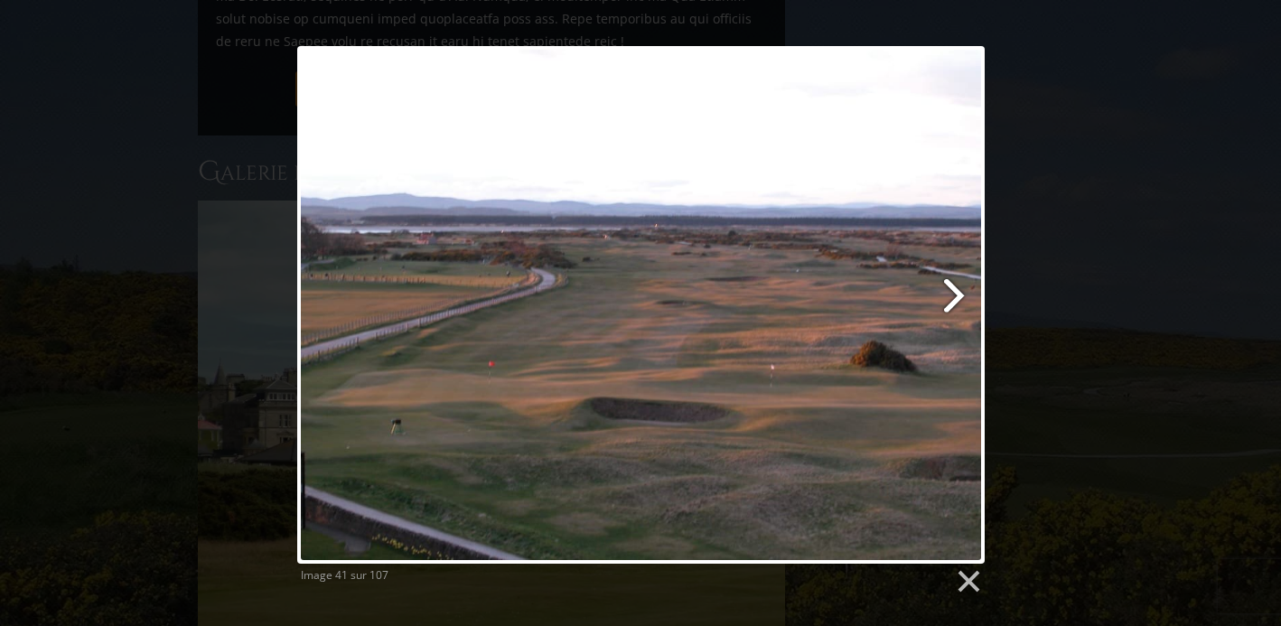
click at [956, 291] on link at bounding box center [764, 305] width 440 height 518
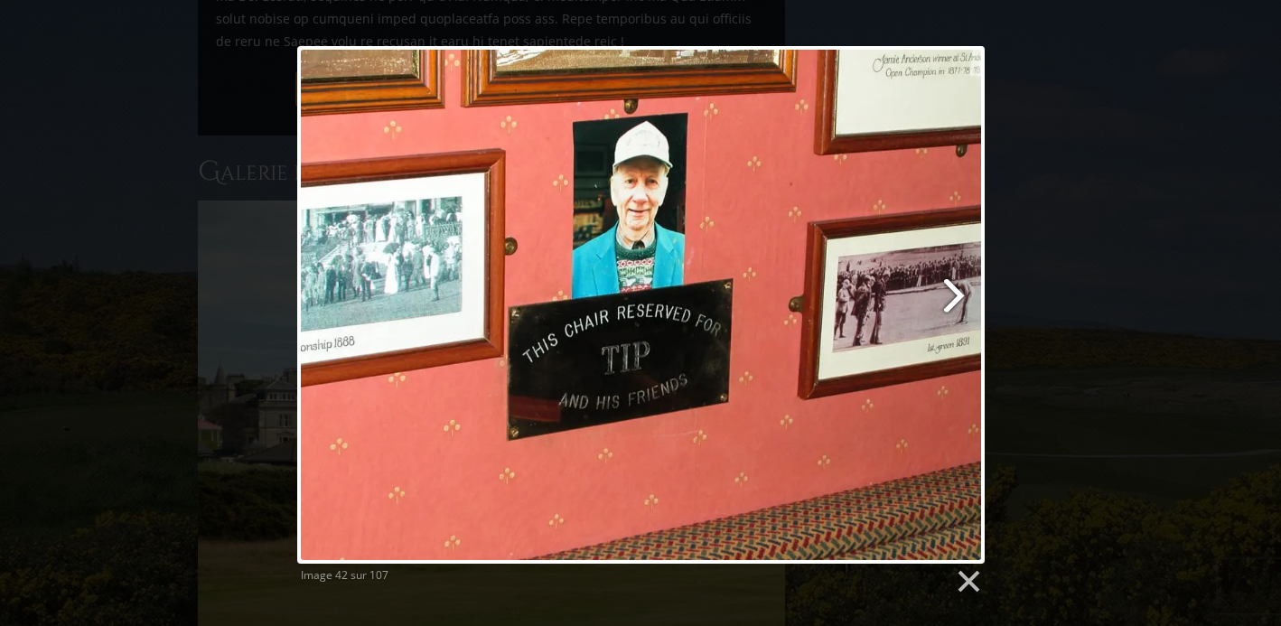
click at [956, 291] on link at bounding box center [764, 305] width 440 height 518
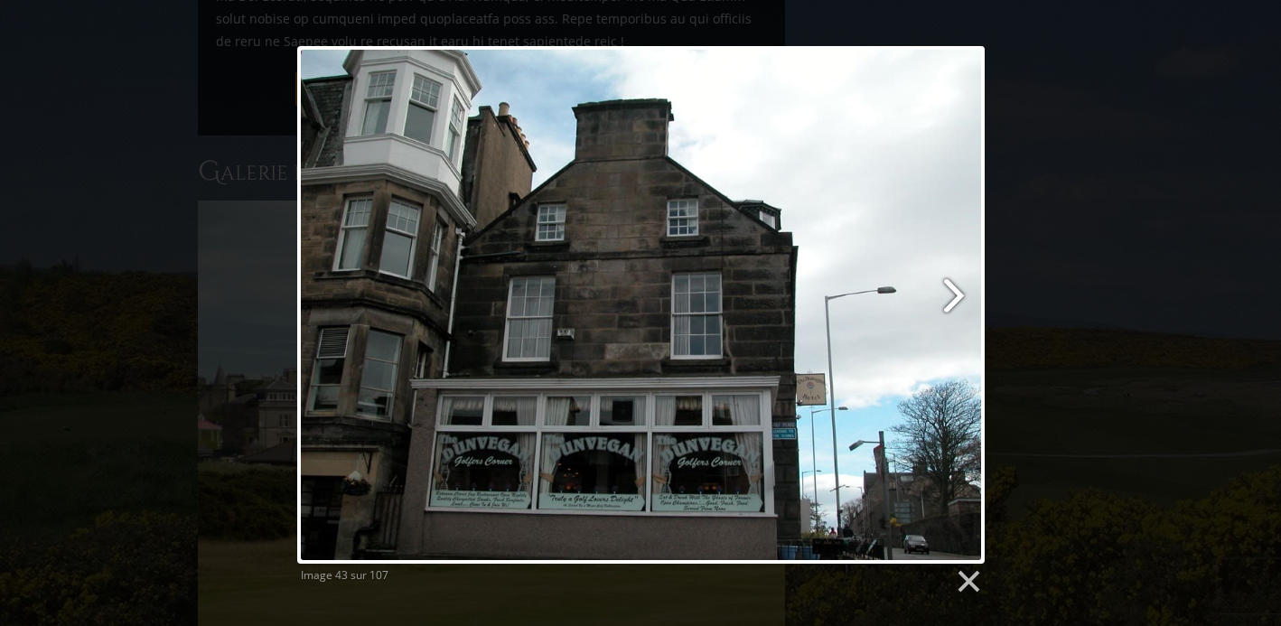
click at [955, 291] on link at bounding box center [764, 305] width 440 height 518
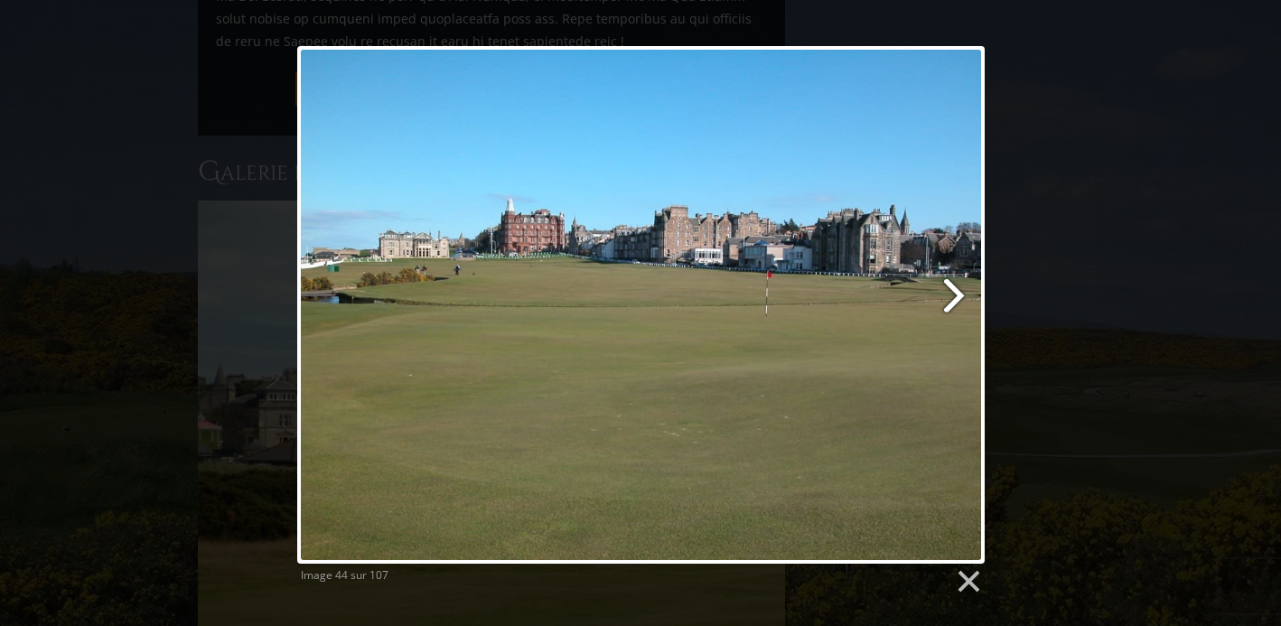
click at [955, 291] on link at bounding box center [764, 305] width 440 height 518
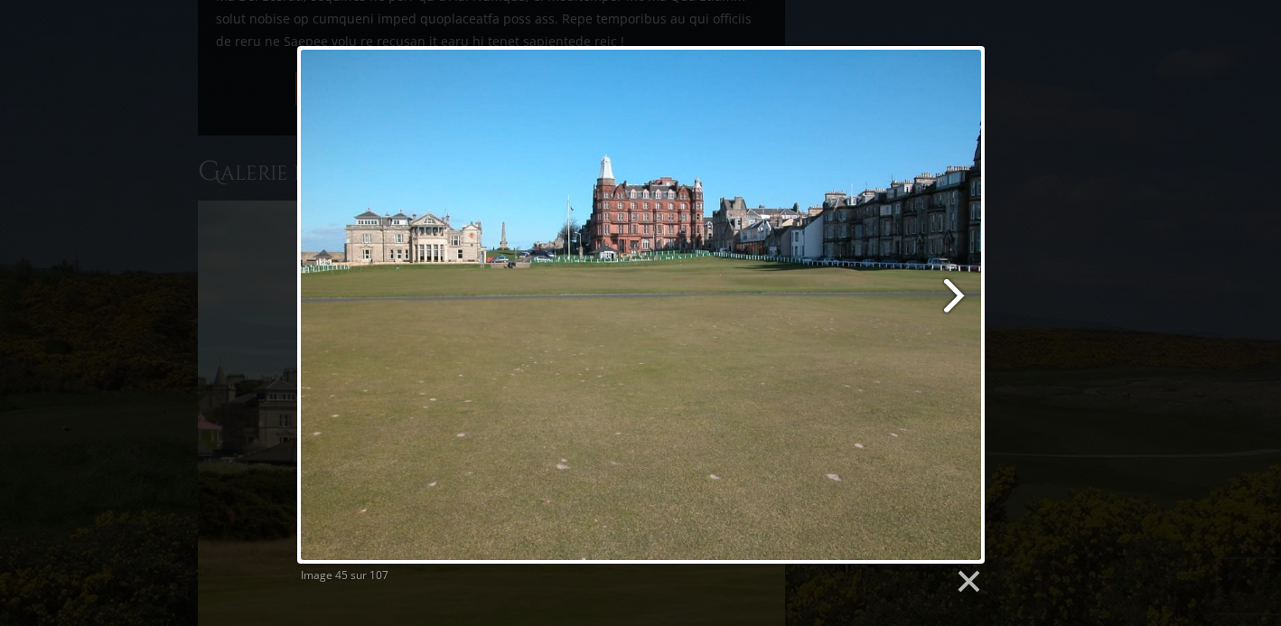
click at [955, 291] on link at bounding box center [764, 305] width 440 height 518
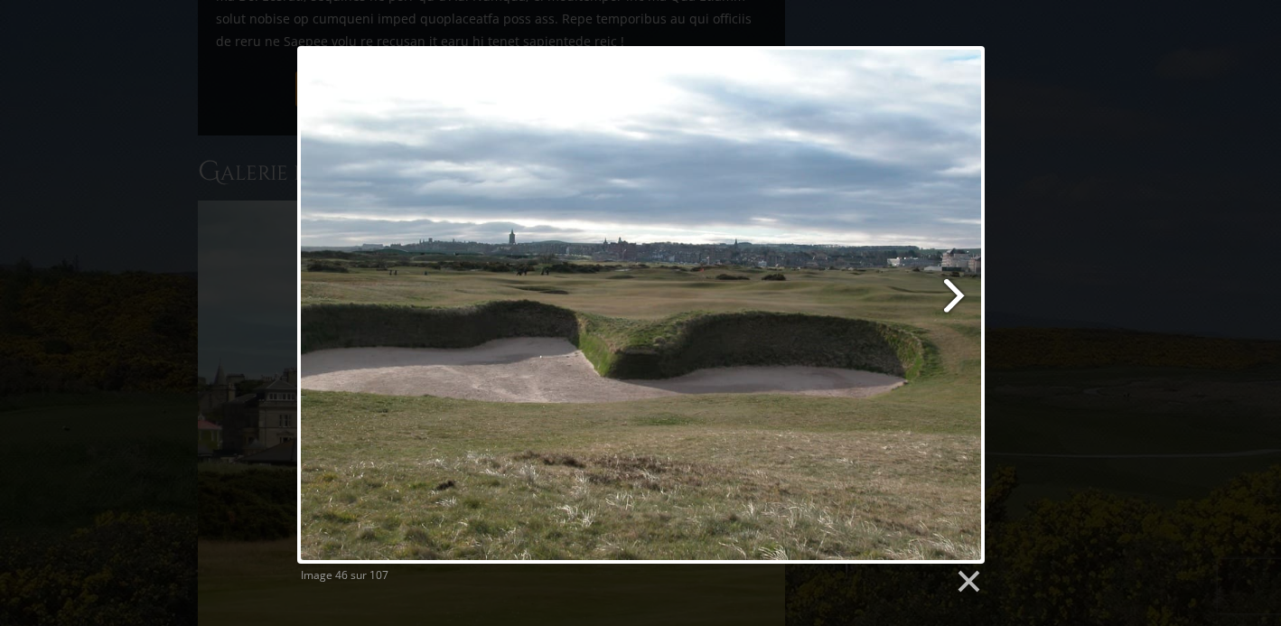
click at [955, 291] on link at bounding box center [764, 305] width 440 height 518
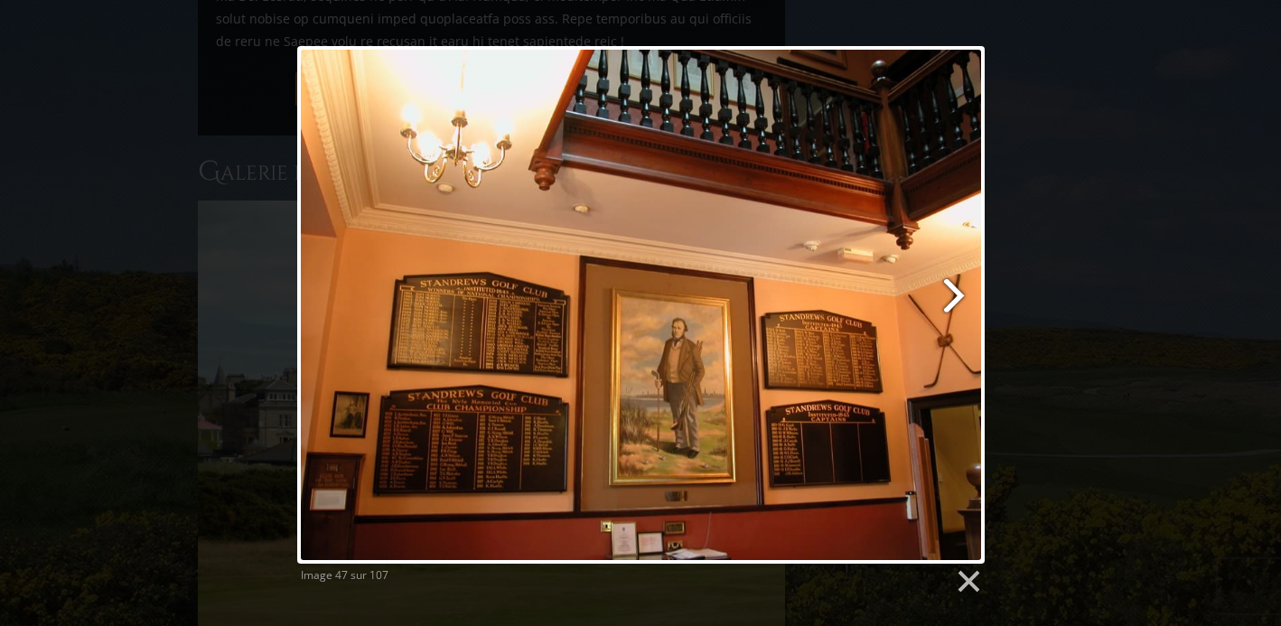
click at [955, 291] on link at bounding box center [764, 305] width 440 height 518
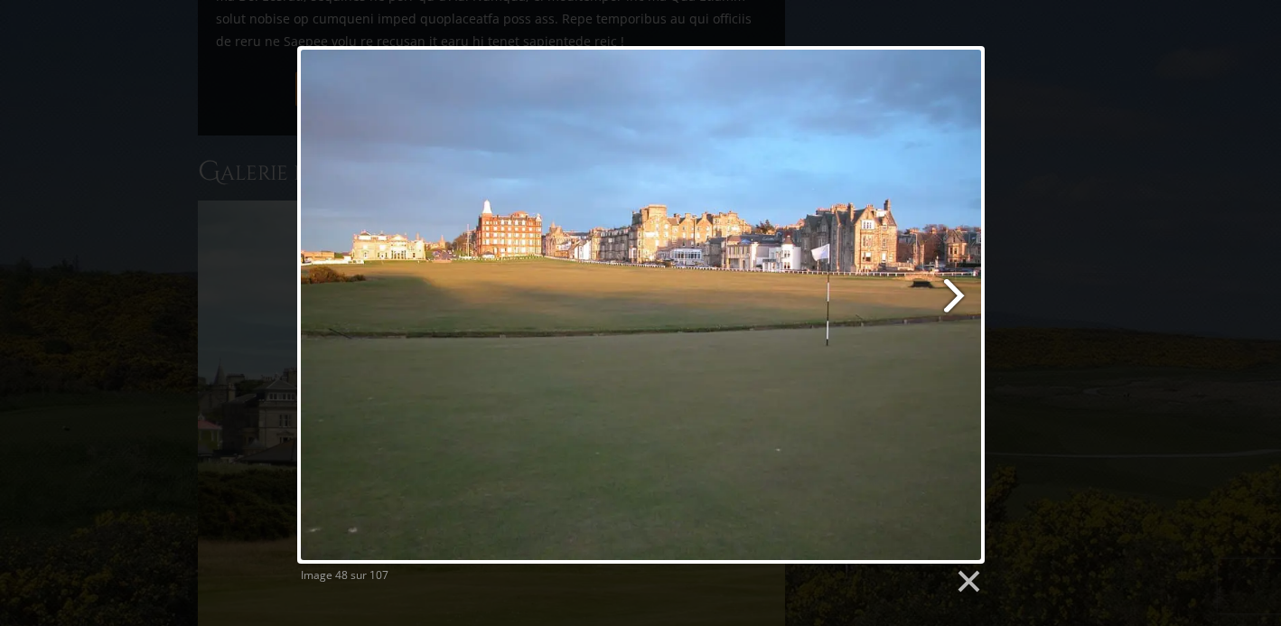
click at [955, 291] on link at bounding box center [764, 305] width 440 height 518
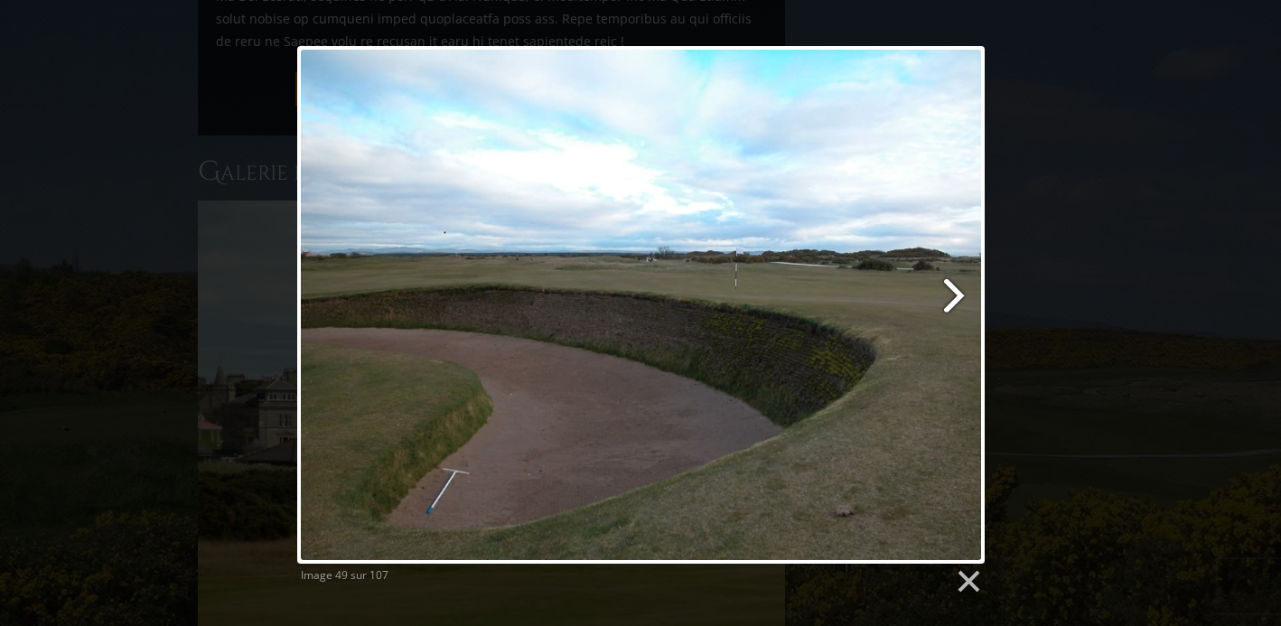
click at [955, 291] on link at bounding box center [764, 305] width 440 height 518
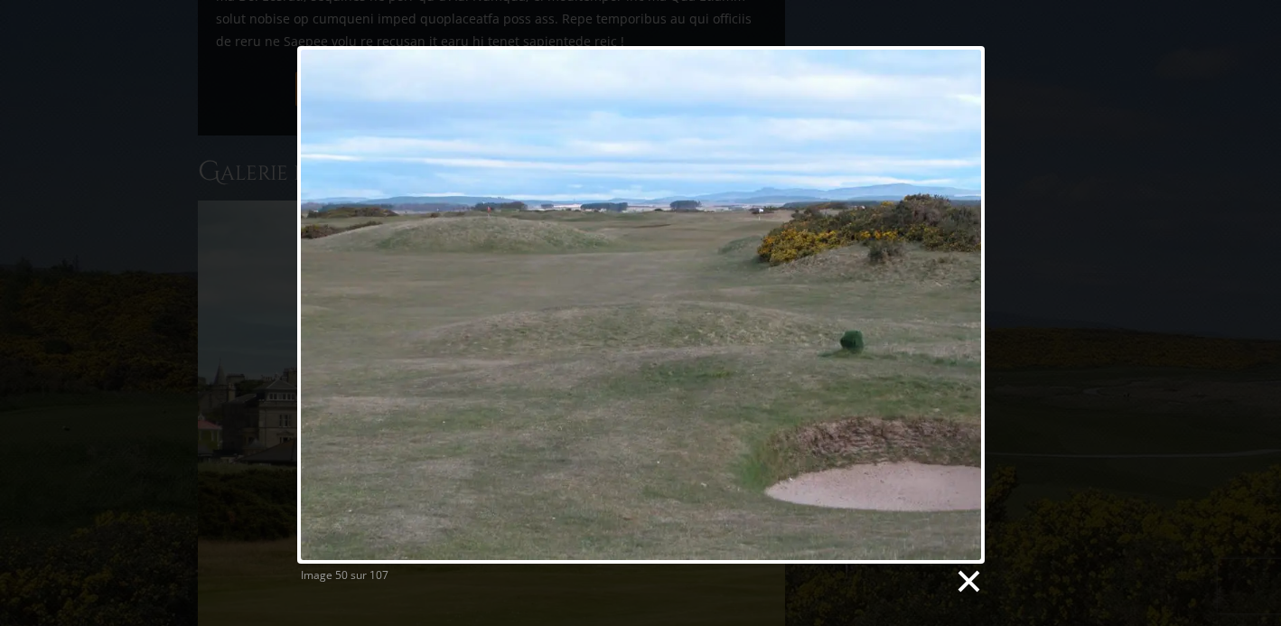
click at [968, 591] on link at bounding box center [967, 581] width 27 height 27
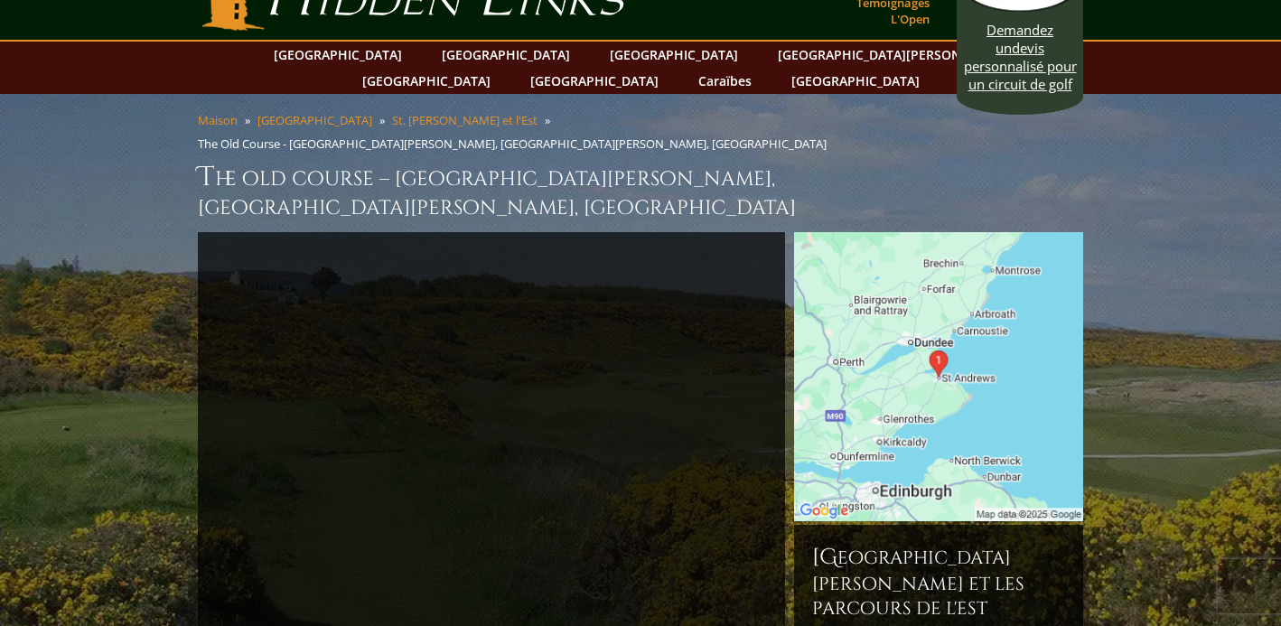
scroll to position [0, 0]
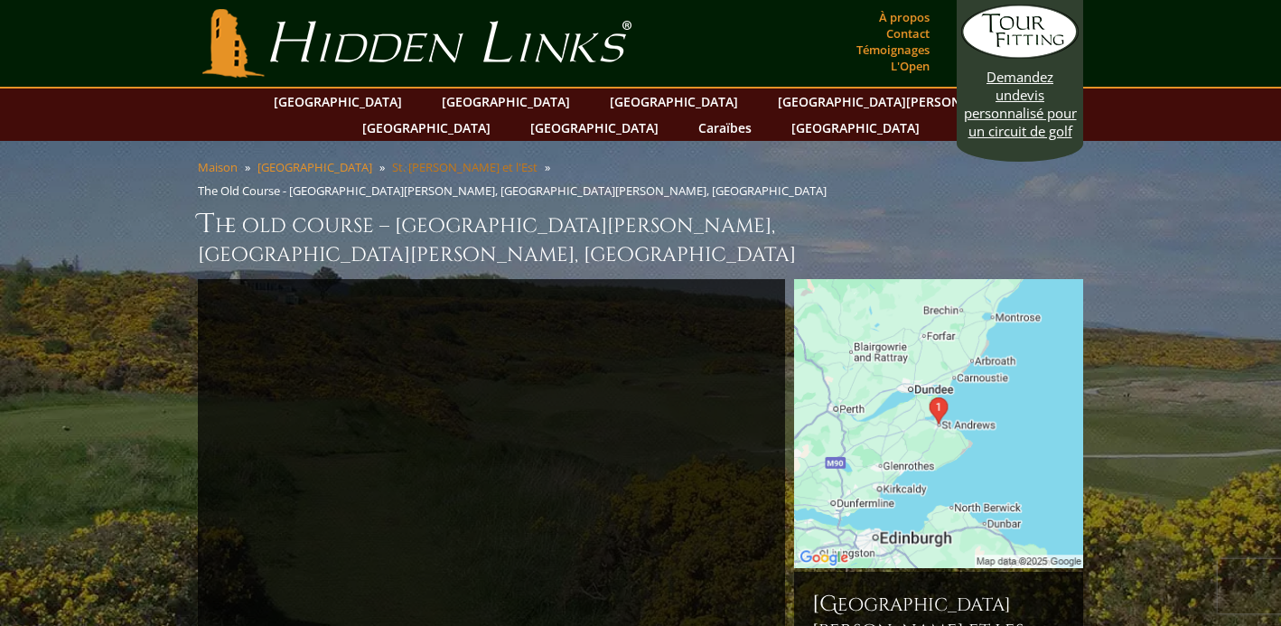
click at [392, 159] on font "St. [PERSON_NAME] et l'Est" at bounding box center [464, 167] width 145 height 16
